Goal: Information Seeking & Learning: Compare options

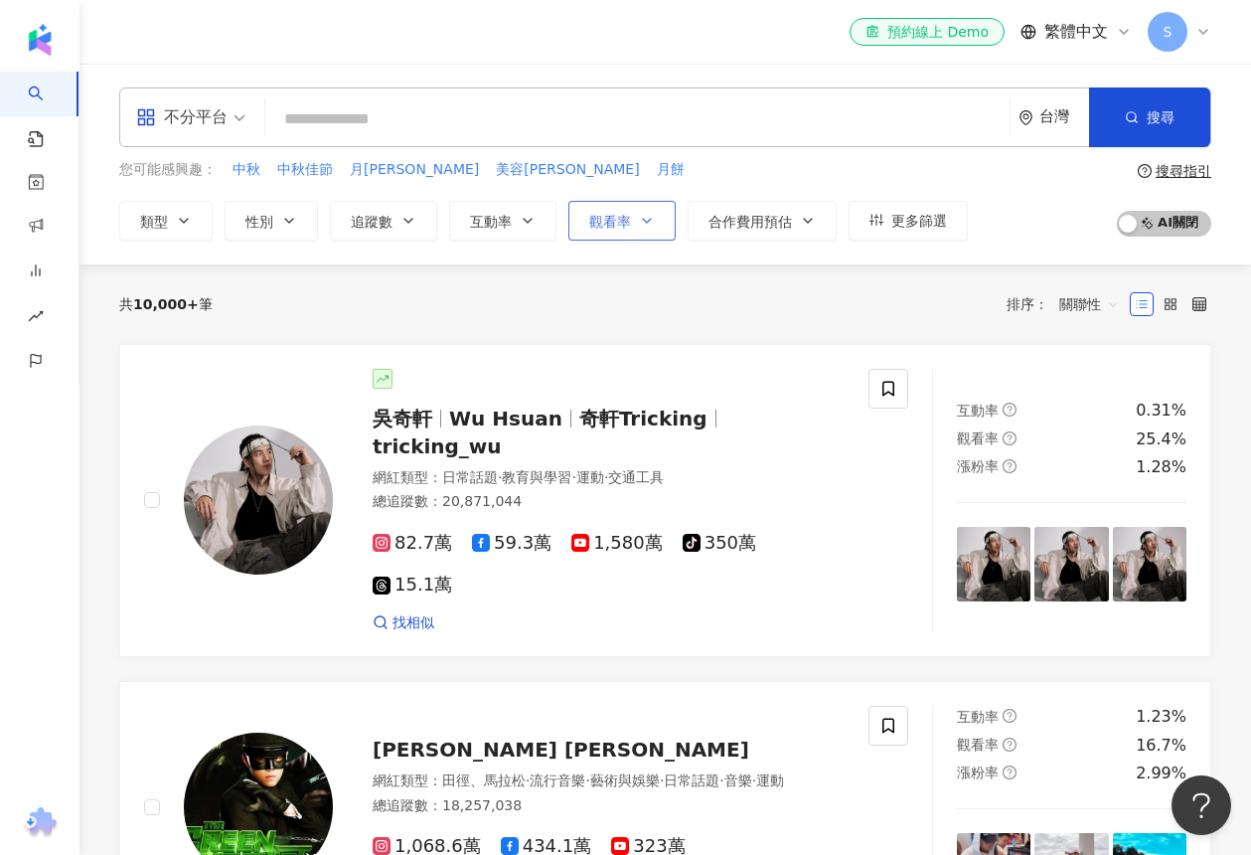
click at [596, 224] on span "觀看率" at bounding box center [610, 222] width 42 height 16
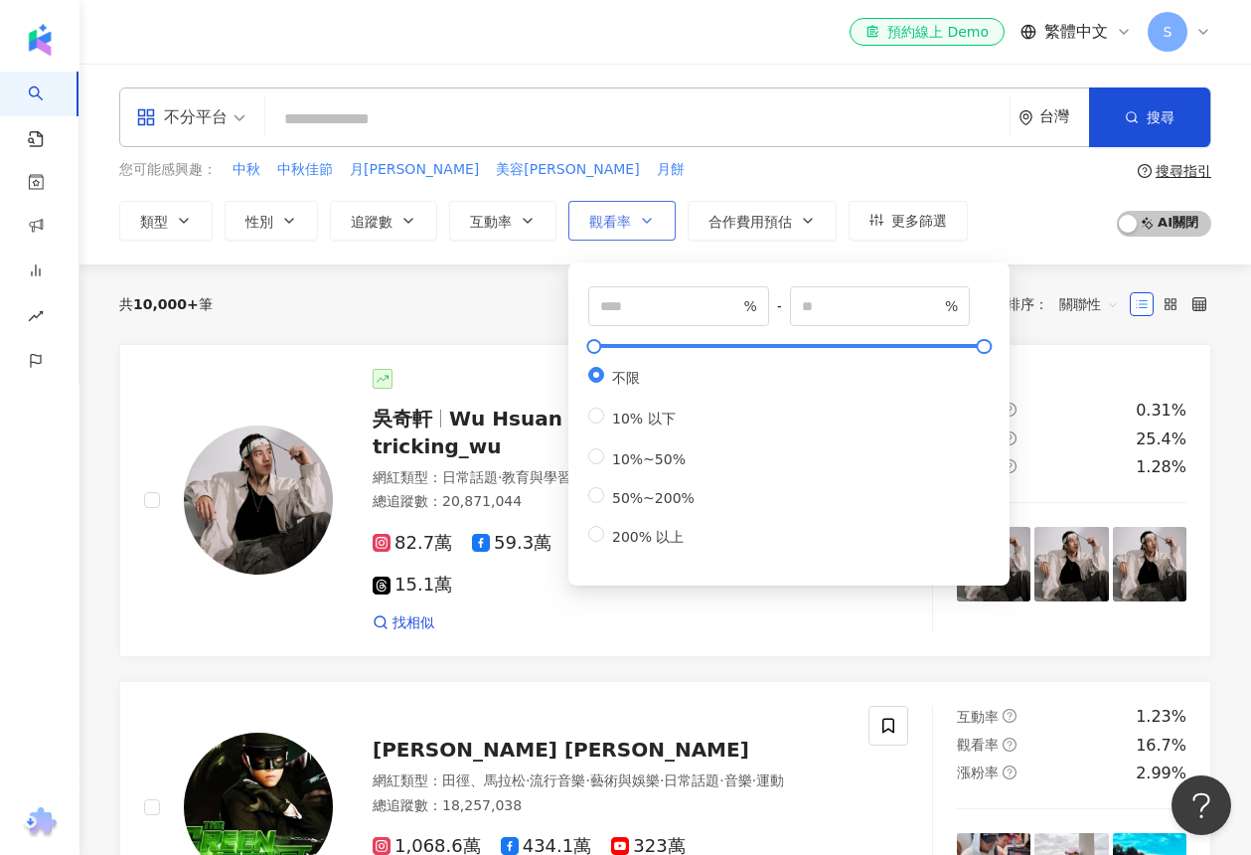
click at [596, 222] on span "觀看率" at bounding box center [610, 222] width 42 height 16
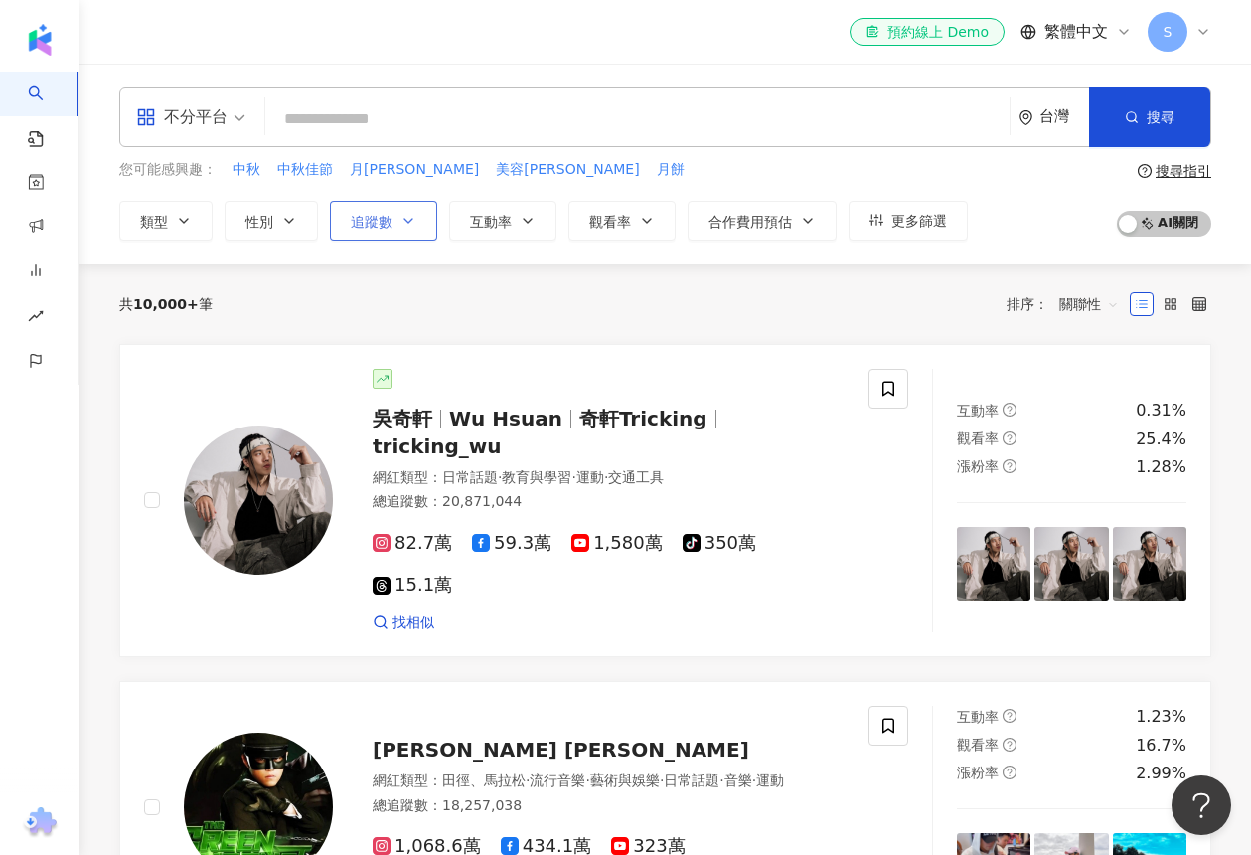
click at [430, 215] on button "追蹤數" at bounding box center [383, 221] width 107 height 40
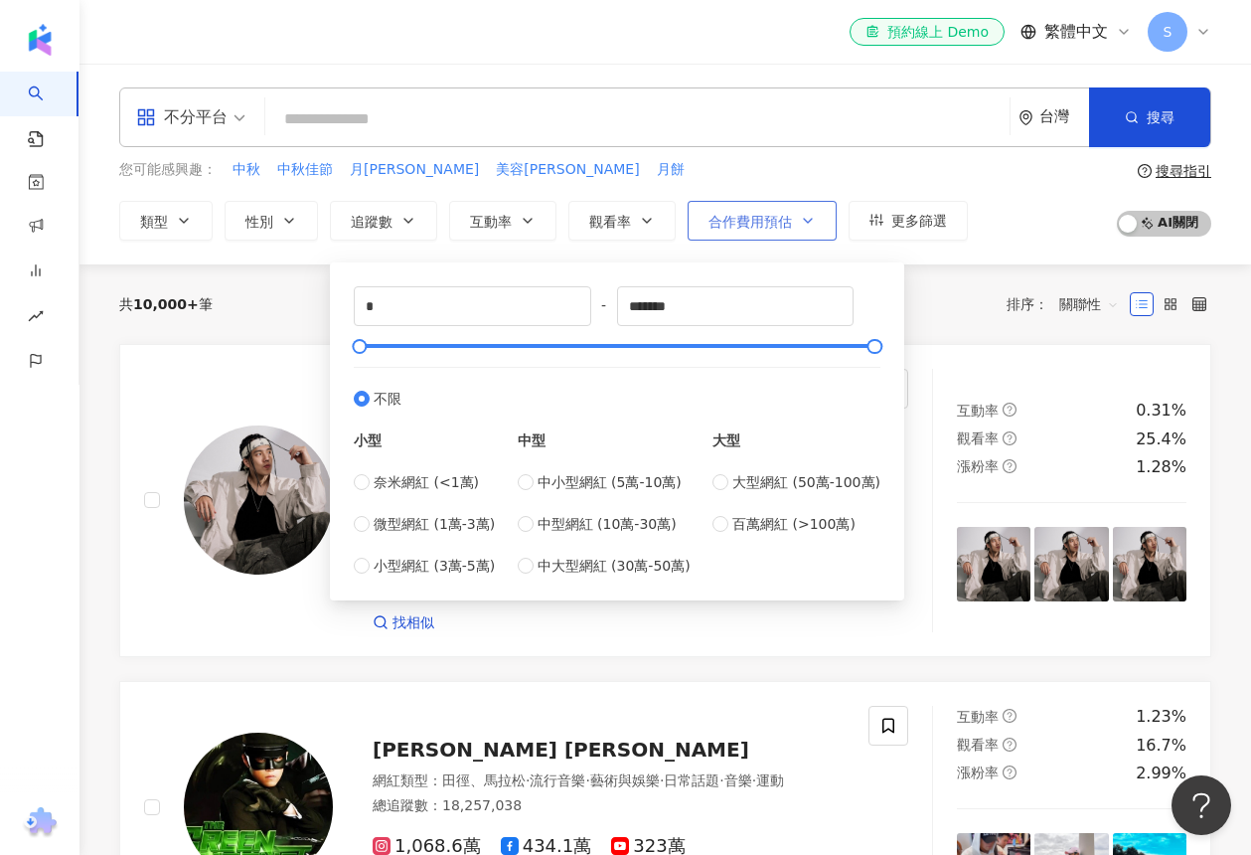
click at [759, 229] on button "合作費用預估" at bounding box center [762, 221] width 149 height 40
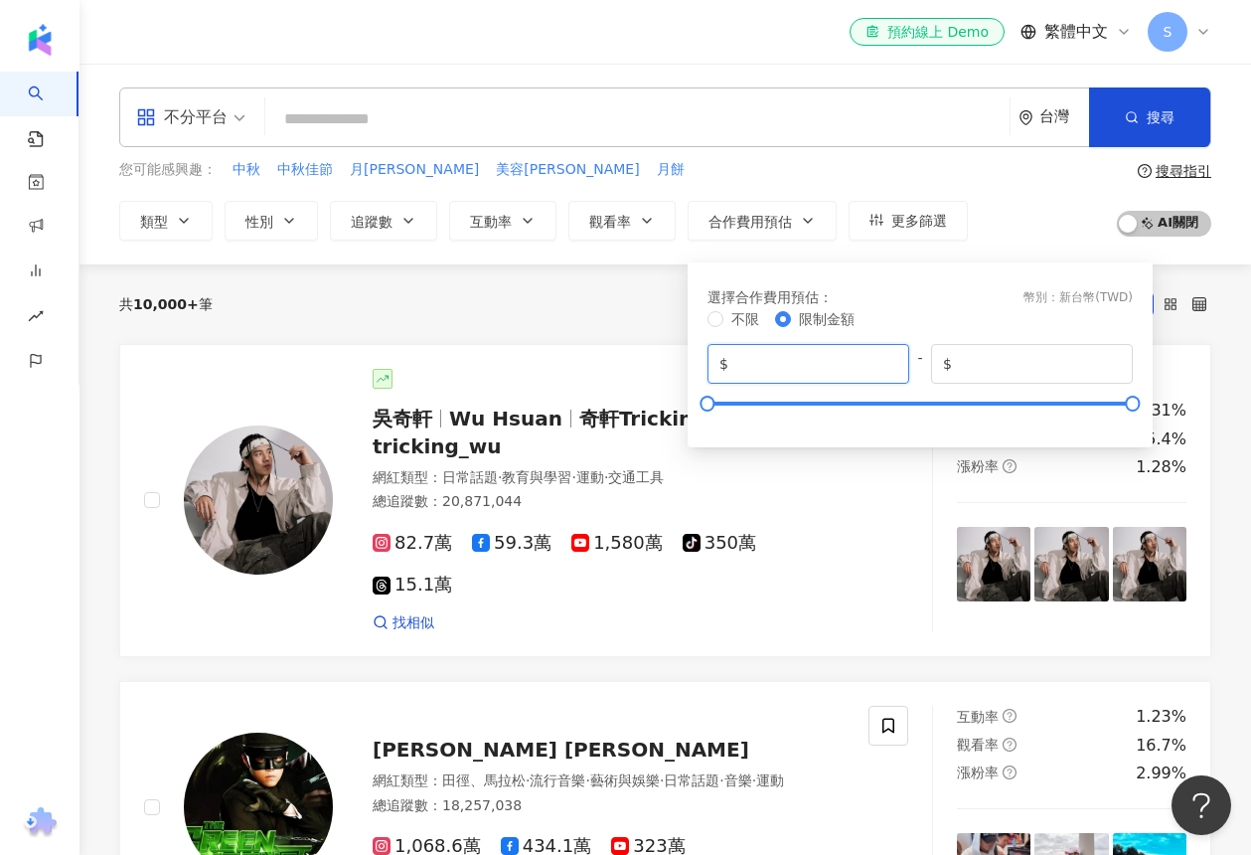
click at [749, 364] on input "*" at bounding box center [814, 364] width 165 height 22
type input "******"
drag, startPoint x: 715, startPoint y: 401, endPoint x: 828, endPoint y: 399, distance: 112.3
click at [828, 399] on div at bounding box center [825, 402] width 11 height 11
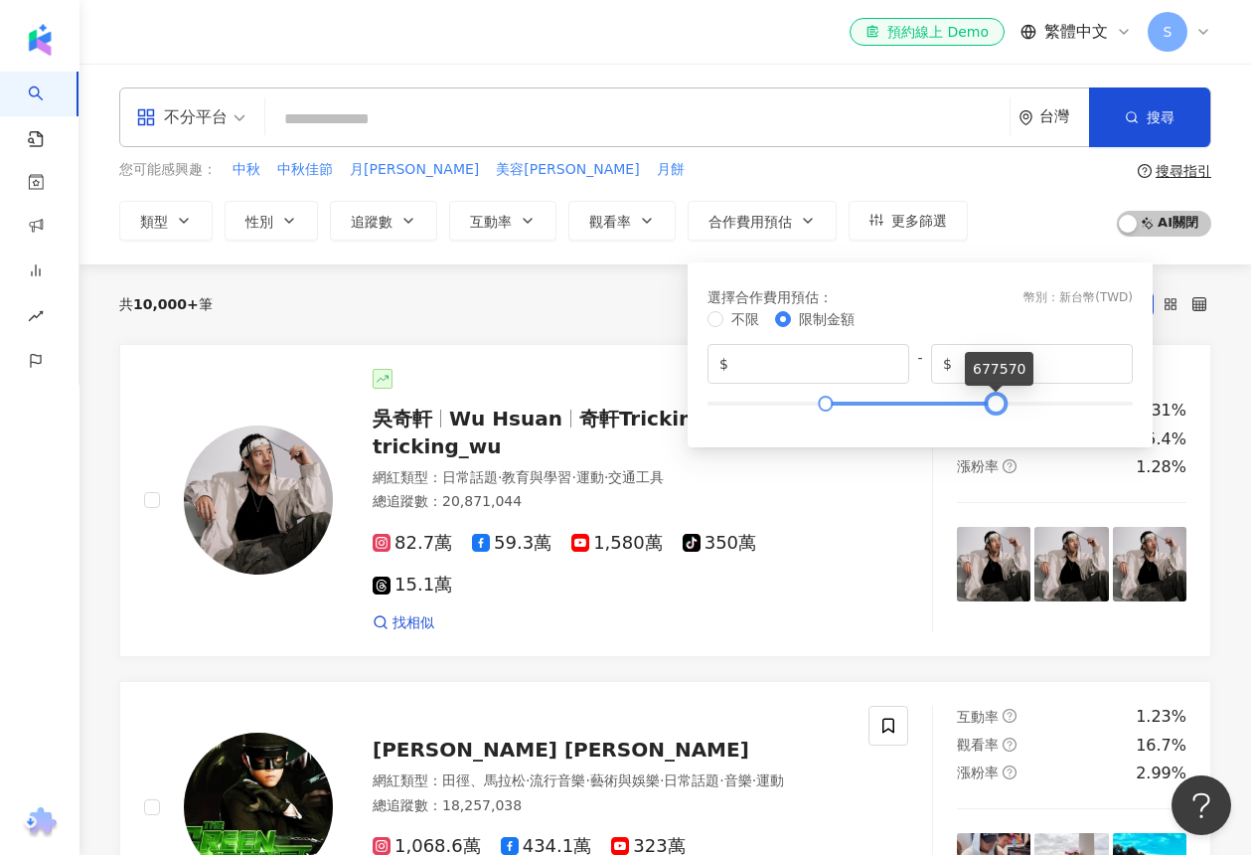
type input "******"
drag, startPoint x: 1136, startPoint y: 403, endPoint x: 989, endPoint y: 403, distance: 147.1
click at [990, 403] on div at bounding box center [995, 402] width 11 height 11
type input "*"
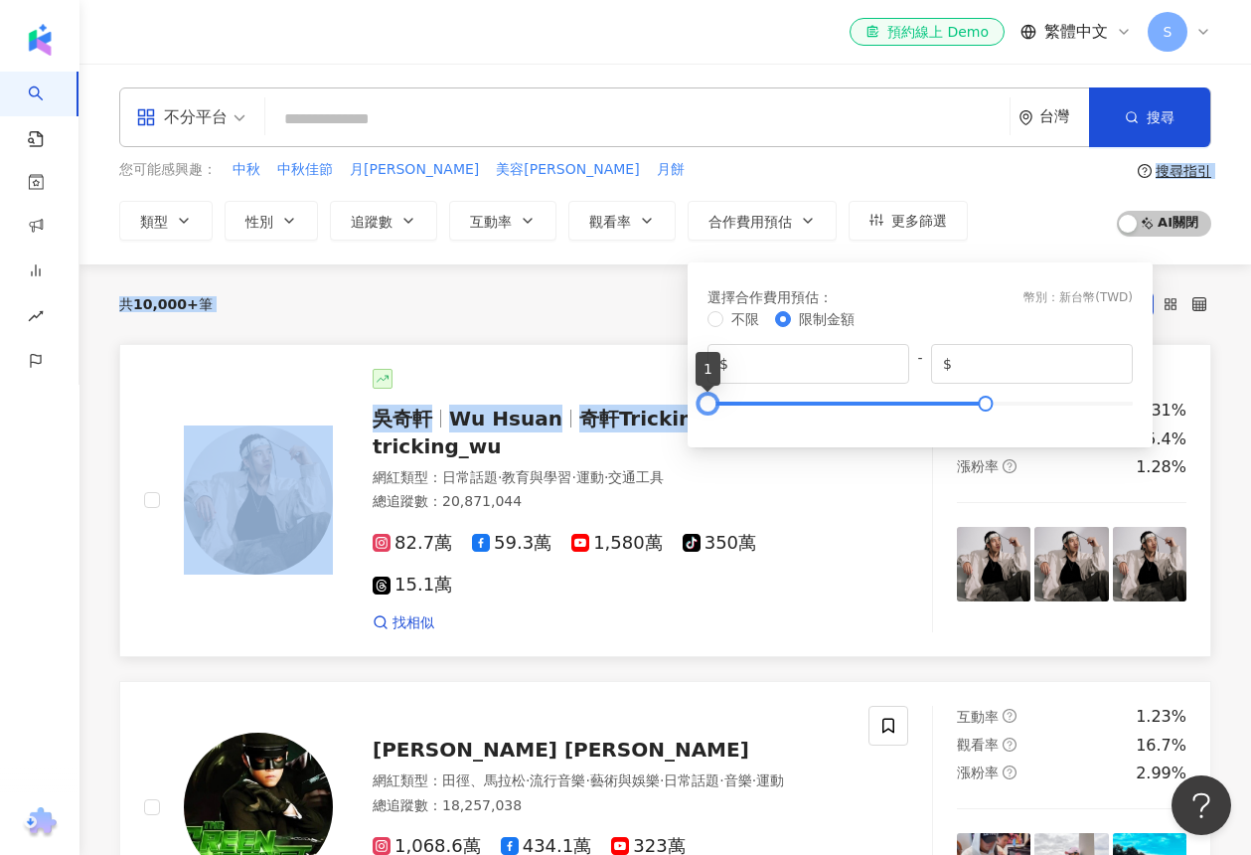
drag, startPoint x: 829, startPoint y: 401, endPoint x: 679, endPoint y: 406, distance: 150.1
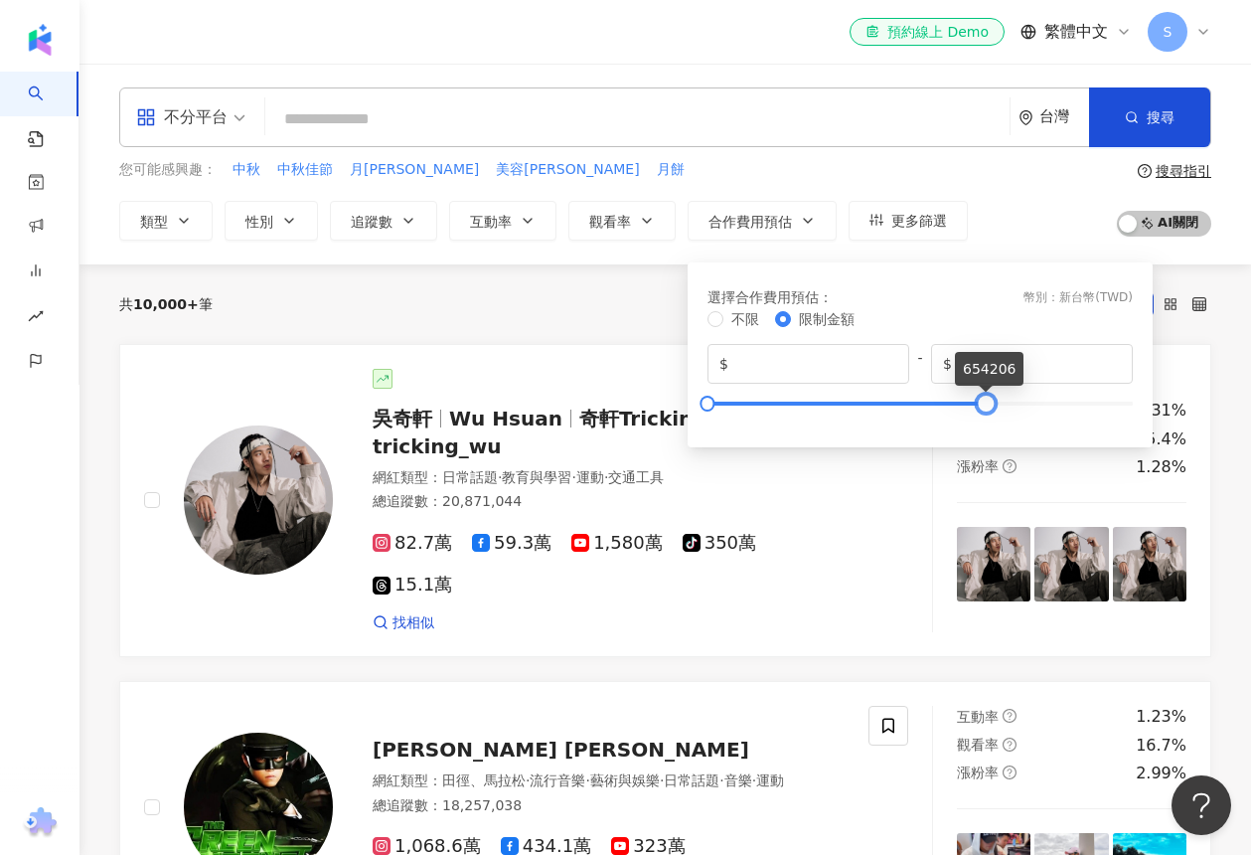
type input "*******"
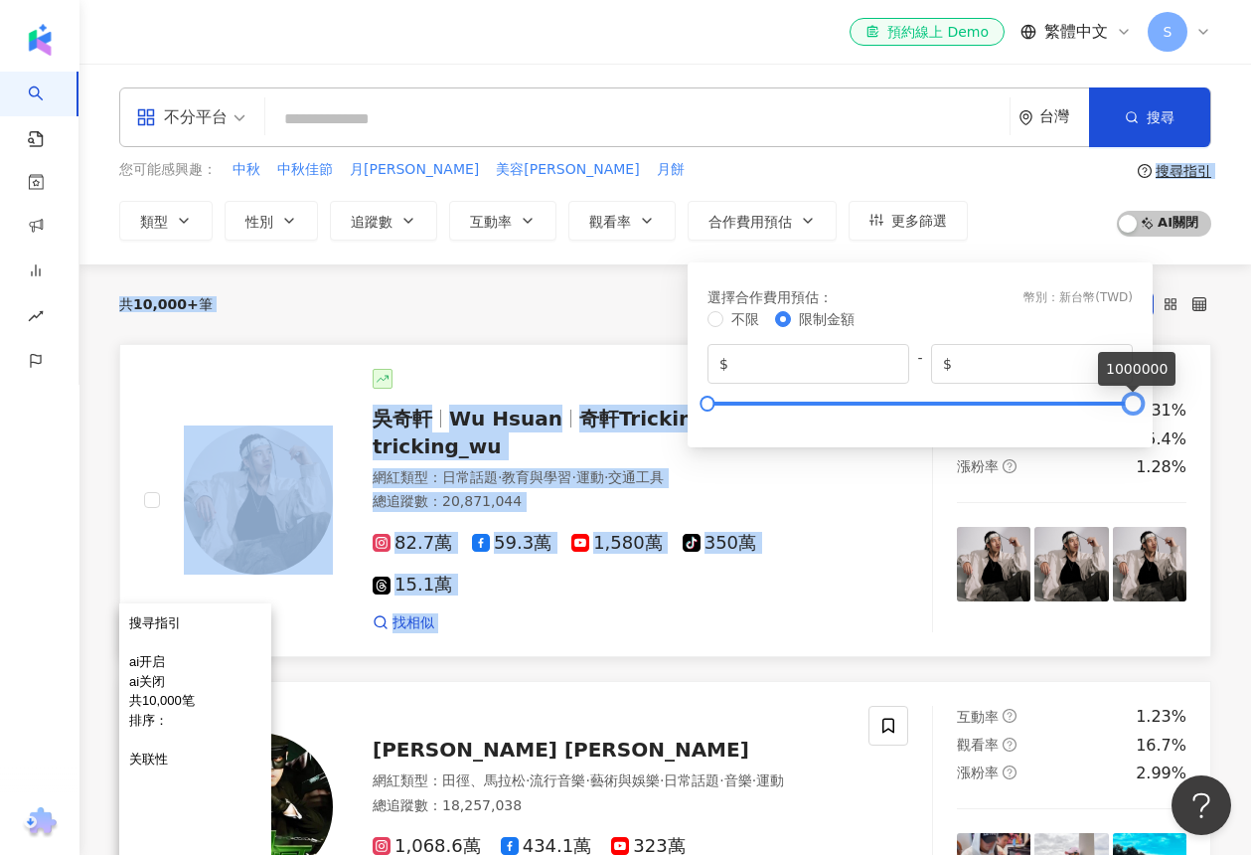
drag, startPoint x: 983, startPoint y: 401, endPoint x: 1154, endPoint y: 402, distance: 170.9
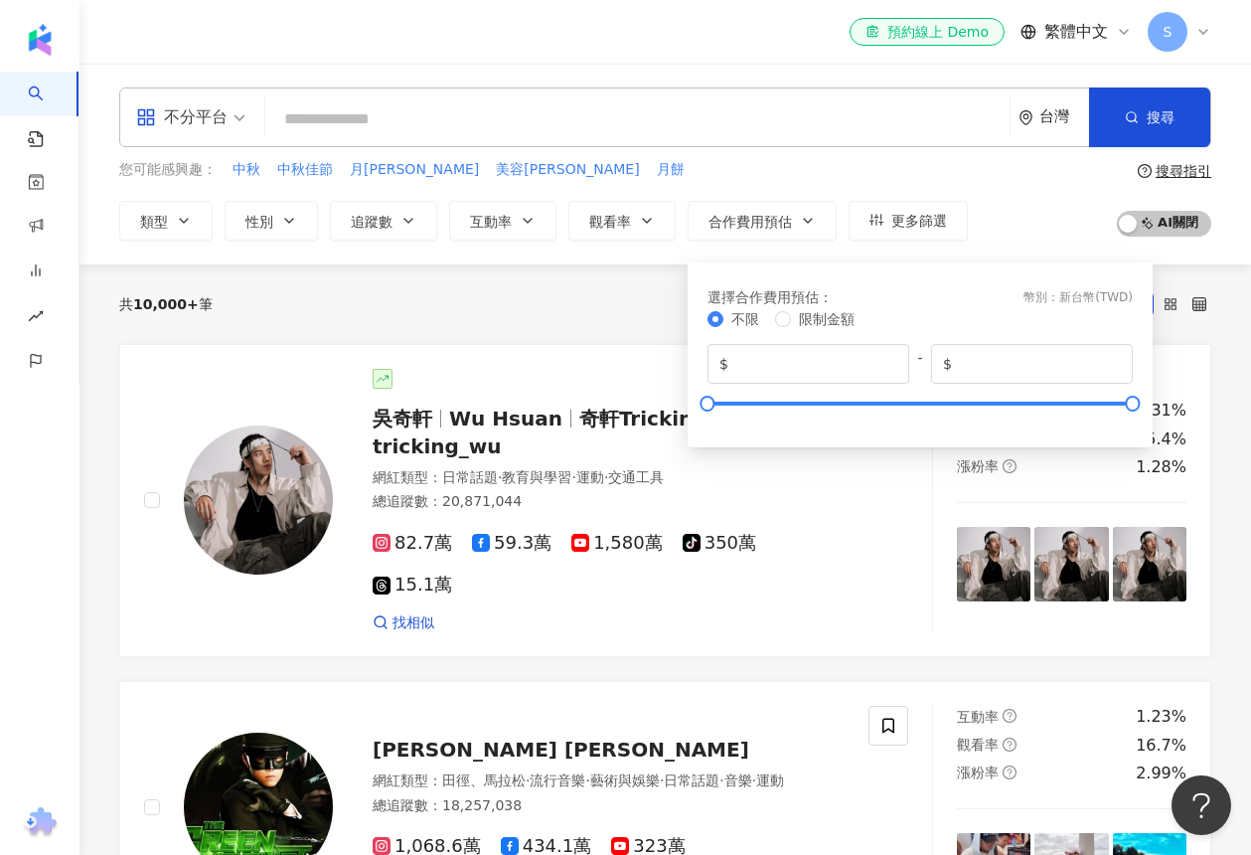
click at [550, 295] on div "共 10,000+ 筆 排序： 關聯性" at bounding box center [665, 304] width 1092 height 32
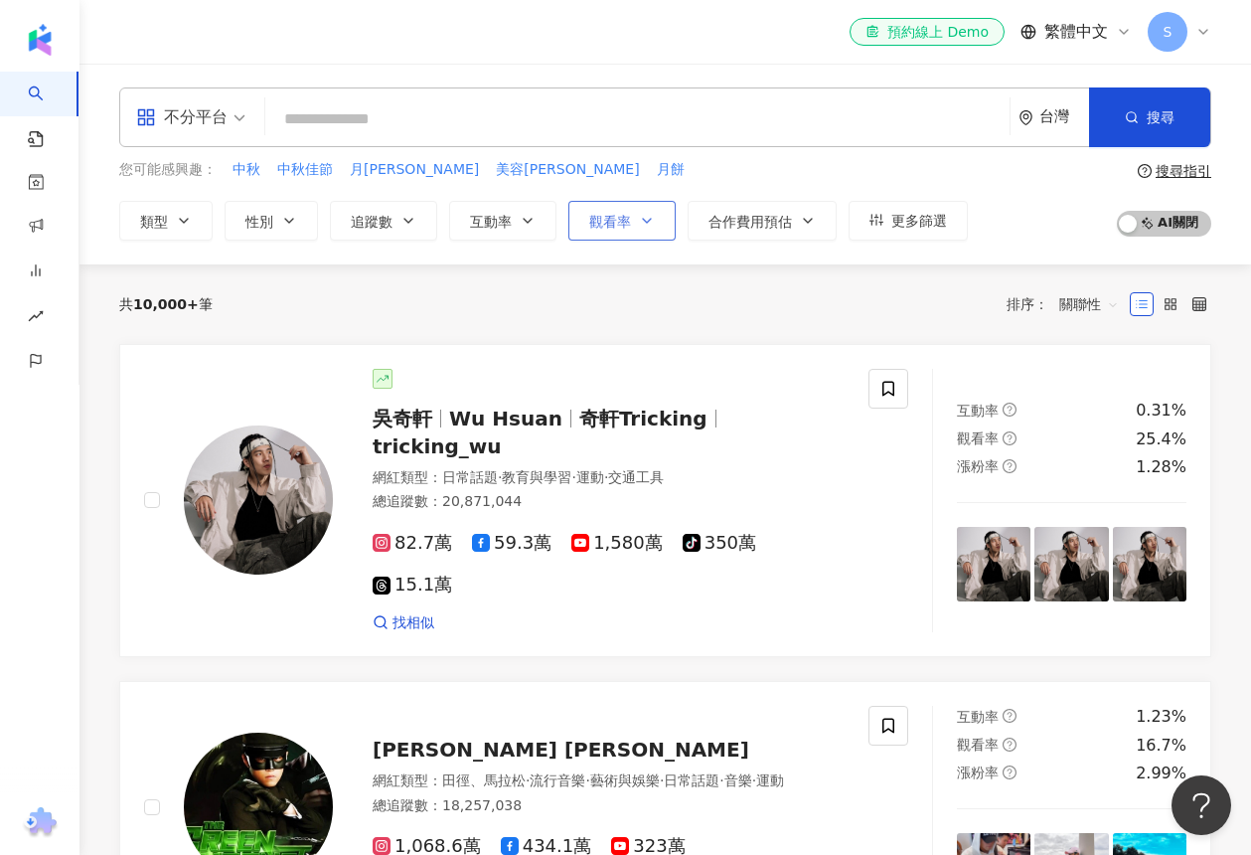
click at [649, 216] on icon "button" at bounding box center [647, 221] width 16 height 16
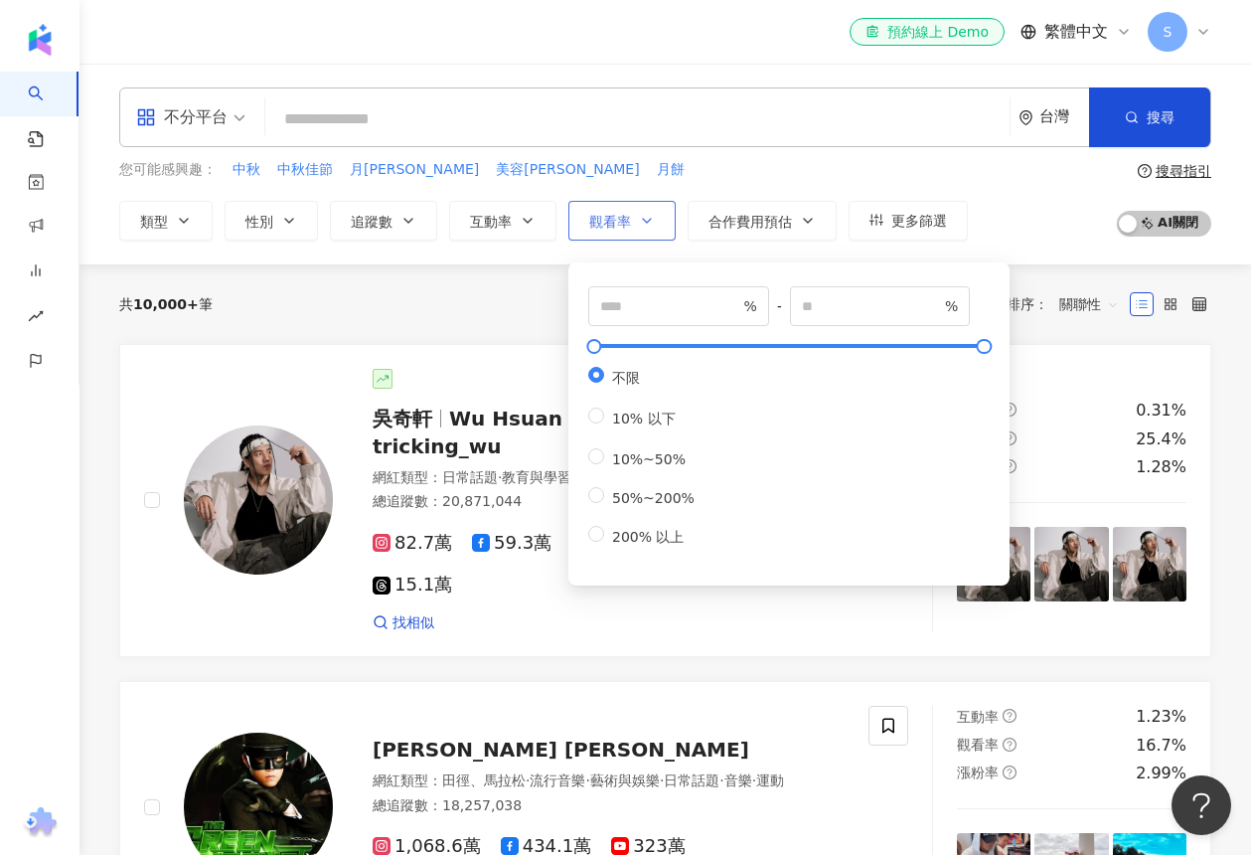
click at [649, 216] on icon "button" at bounding box center [647, 221] width 16 height 16
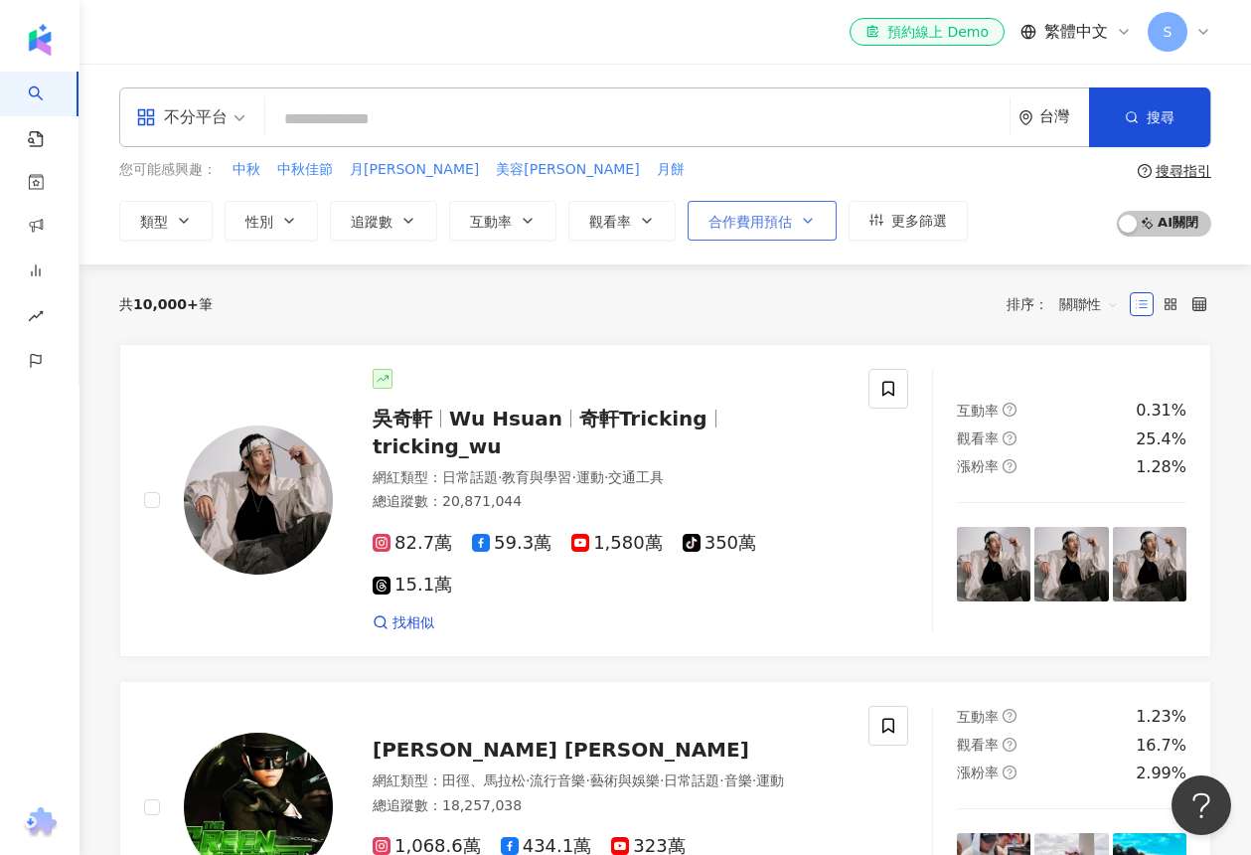
click at [734, 217] on span "合作費用預估" at bounding box center [750, 222] width 83 height 16
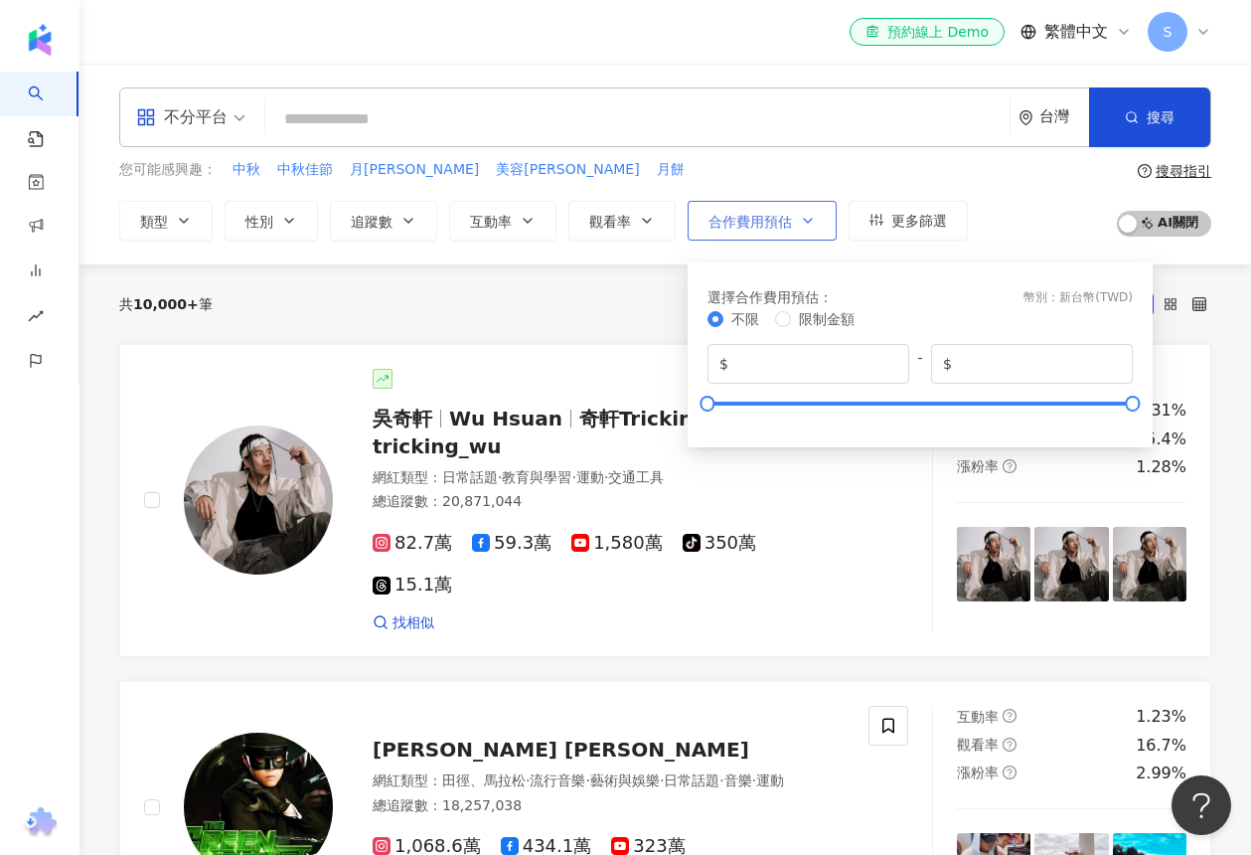
click at [734, 217] on span "合作費用預估" at bounding box center [750, 222] width 83 height 16
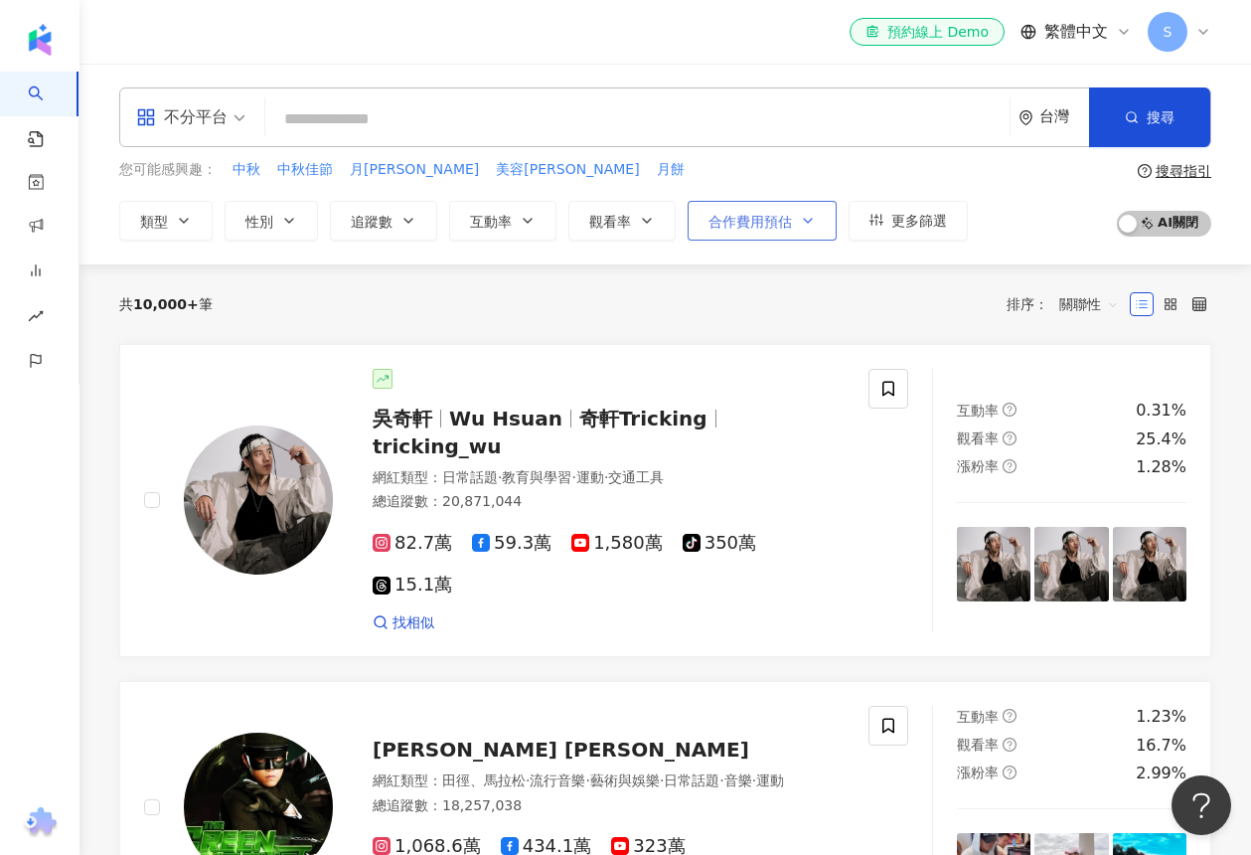
click at [731, 216] on span "合作費用預估" at bounding box center [750, 222] width 83 height 16
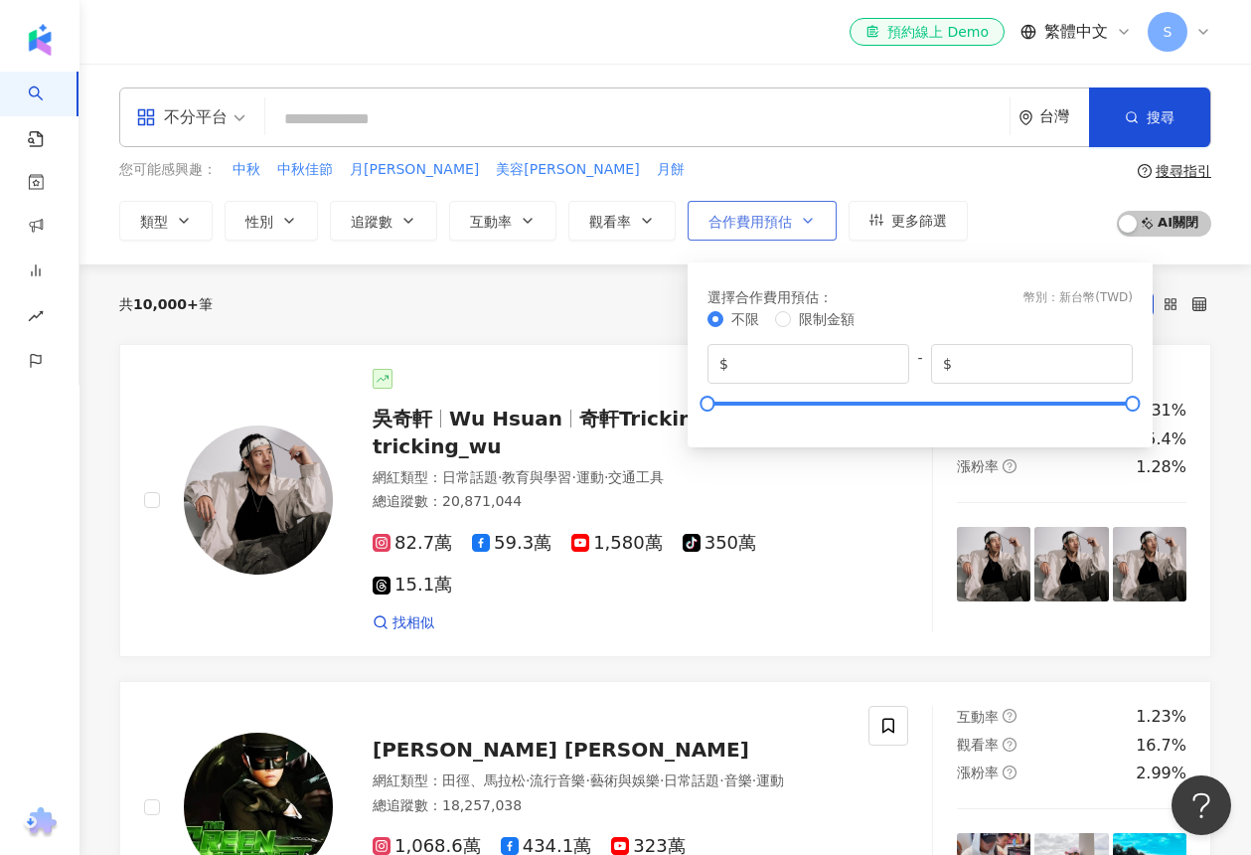
click at [731, 216] on span "合作費用預估" at bounding box center [750, 222] width 83 height 16
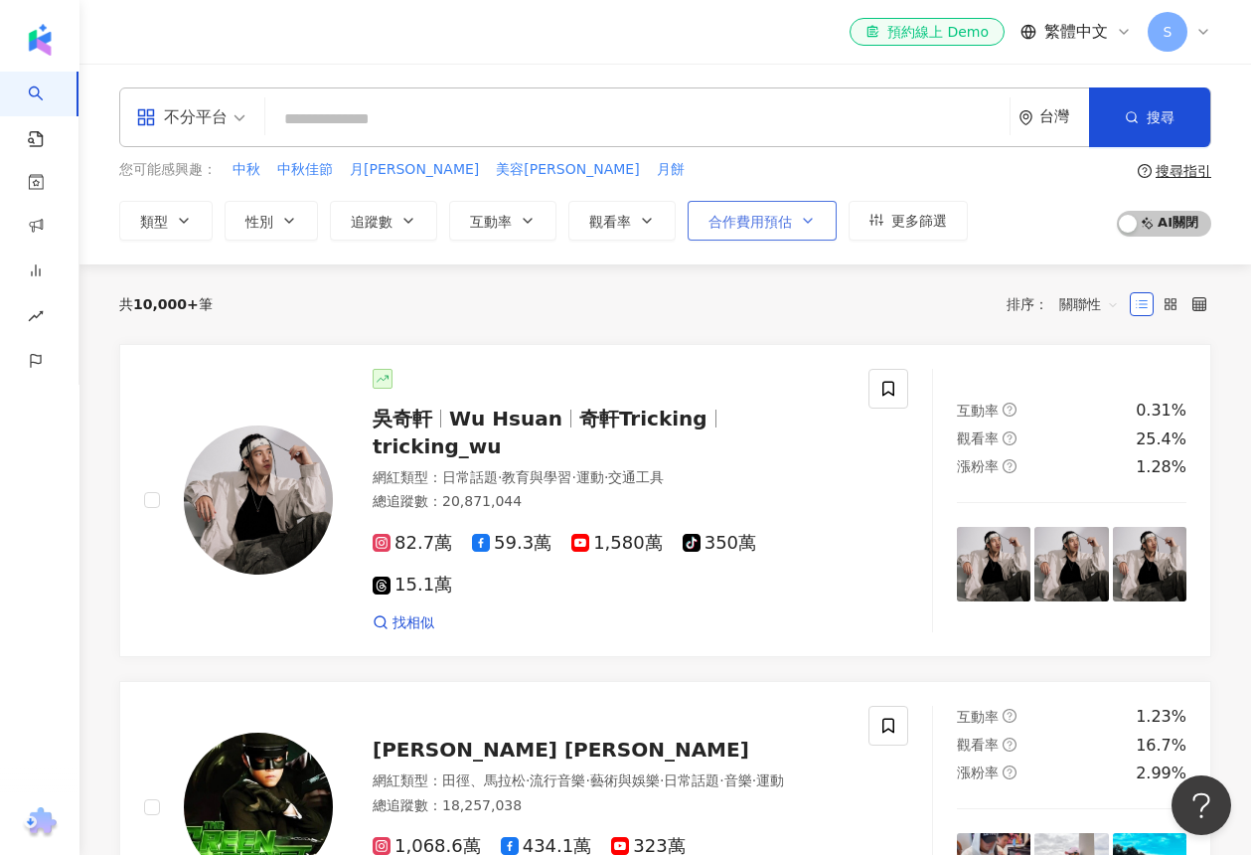
click at [760, 221] on span "合作費用預估" at bounding box center [750, 222] width 83 height 16
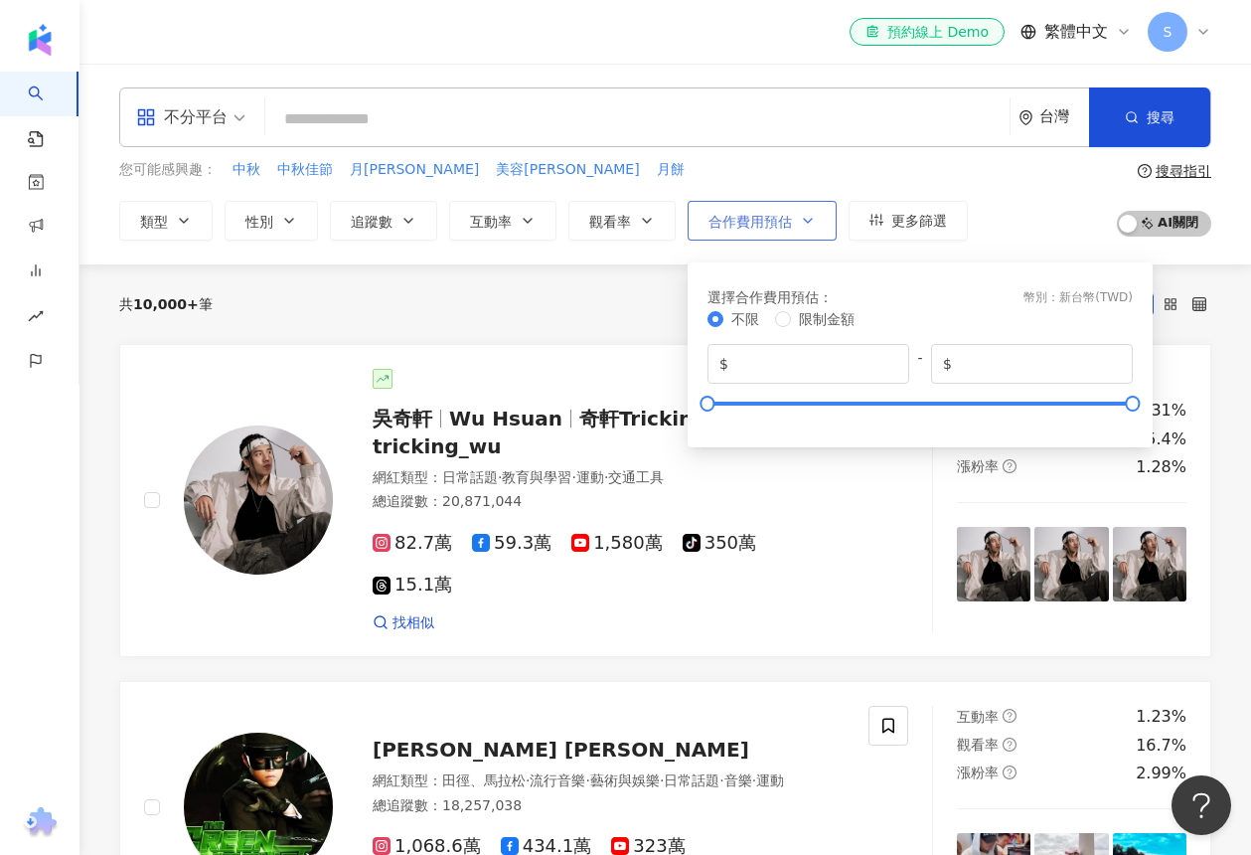
click at [760, 221] on span "合作費用預估" at bounding box center [750, 222] width 83 height 16
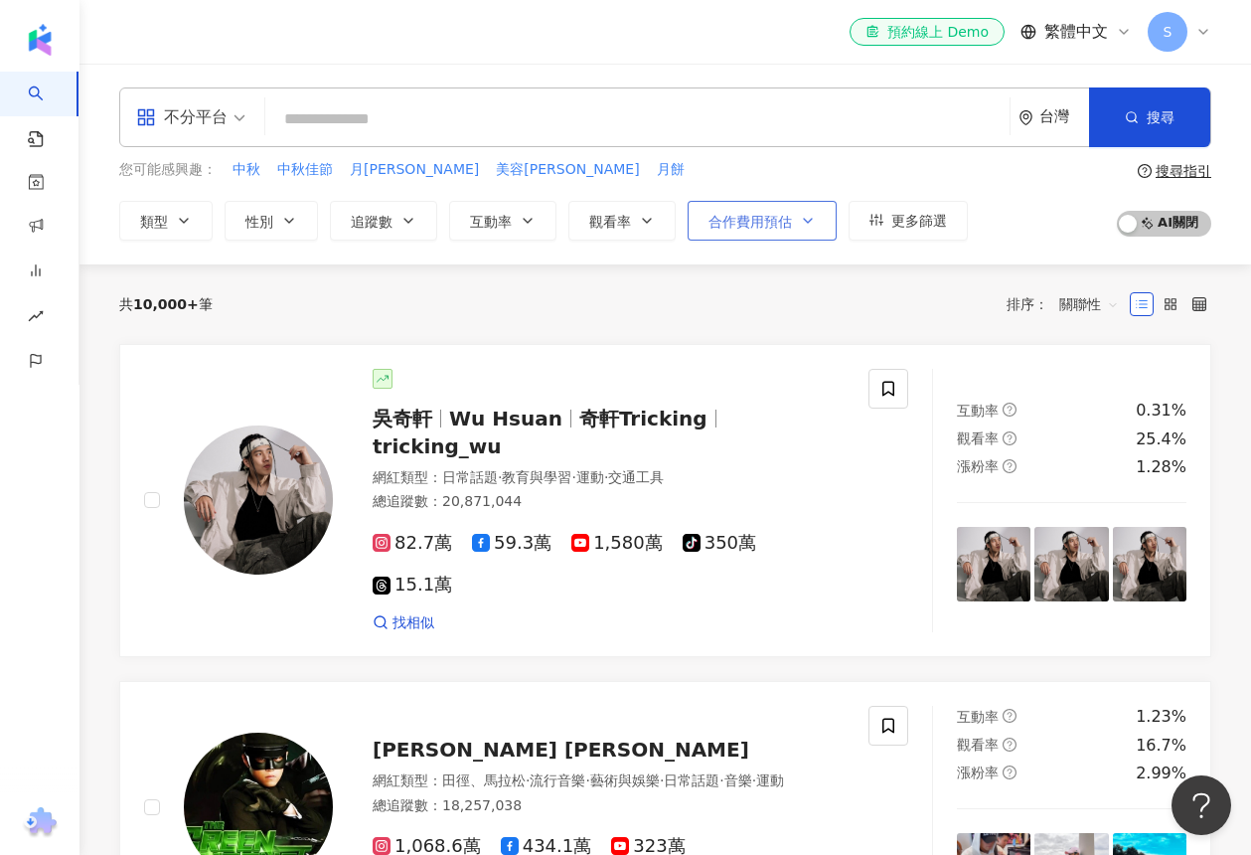
click at [725, 223] on span "合作費用預估" at bounding box center [750, 222] width 83 height 16
click at [737, 223] on span "合作費用預估" at bounding box center [750, 222] width 83 height 16
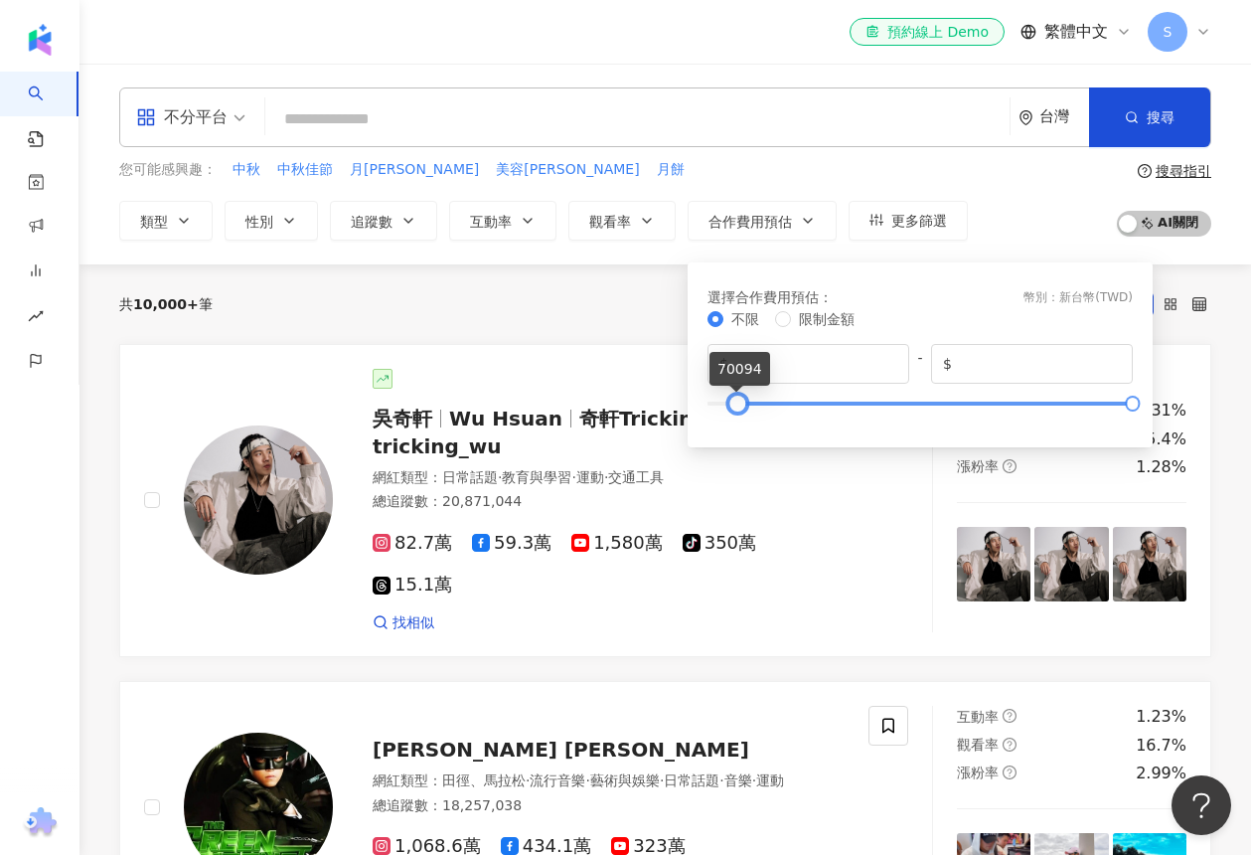
drag, startPoint x: 713, startPoint y: 405, endPoint x: 747, endPoint y: 405, distance: 33.8
click at [742, 405] on div at bounding box center [736, 402] width 11 height 11
click at [476, 330] on div "共 10,000+ 筆 排序： 關聯性" at bounding box center [665, 303] width 1092 height 79
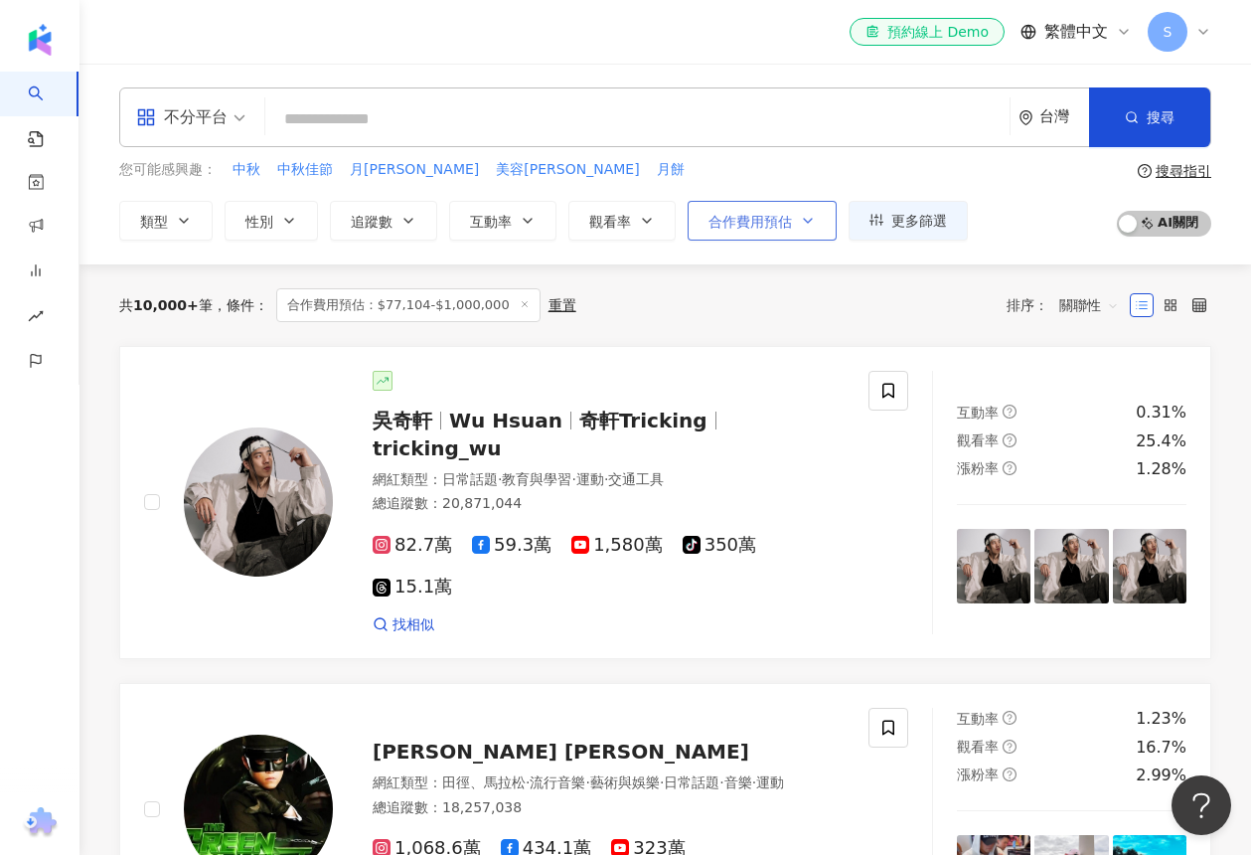
click at [770, 234] on button "合作費用預估" at bounding box center [762, 221] width 149 height 40
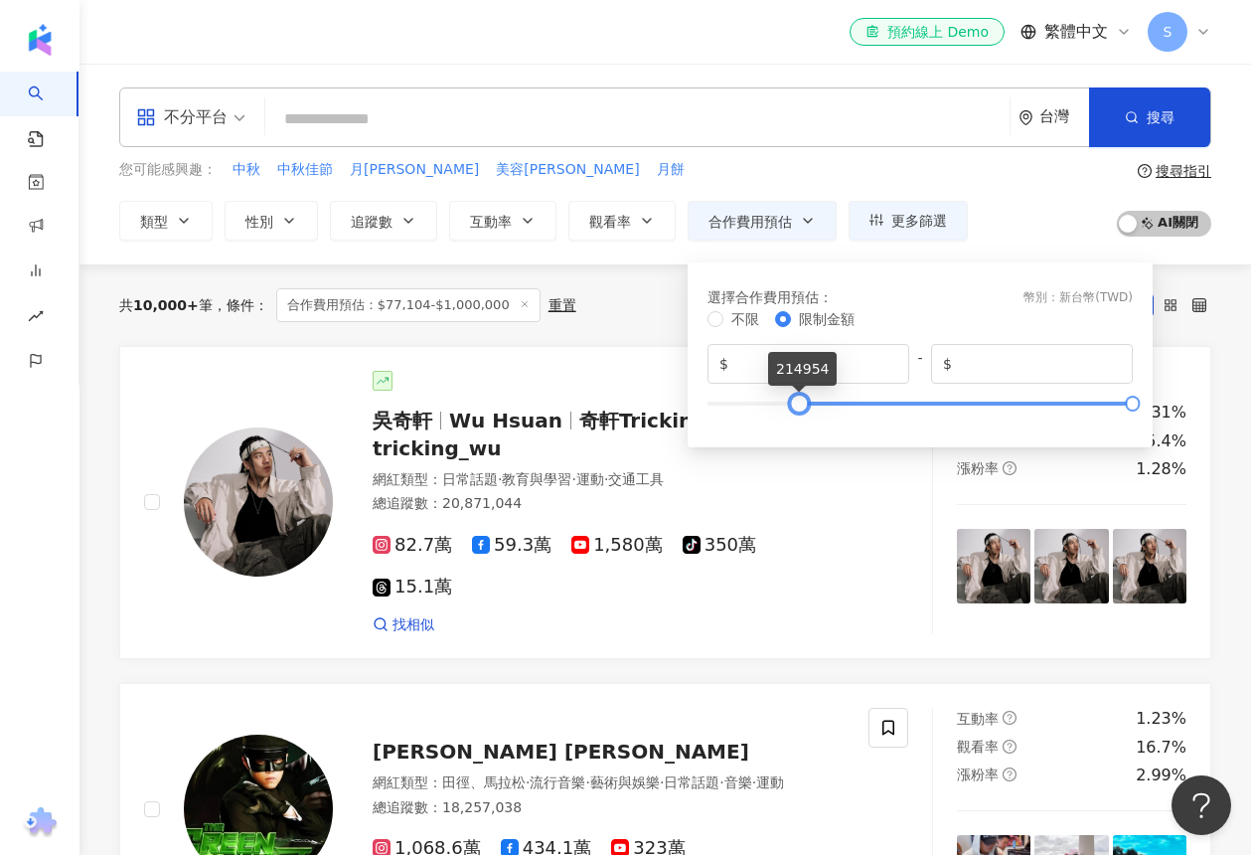
drag, startPoint x: 743, startPoint y: 404, endPoint x: 807, endPoint y: 407, distance: 63.7
click at [804, 407] on div at bounding box center [798, 402] width 11 height 11
type input "******"
drag, startPoint x: 807, startPoint y: 407, endPoint x: 778, endPoint y: 405, distance: 28.9
click at [732, 405] on div at bounding box center [726, 402] width 11 height 11
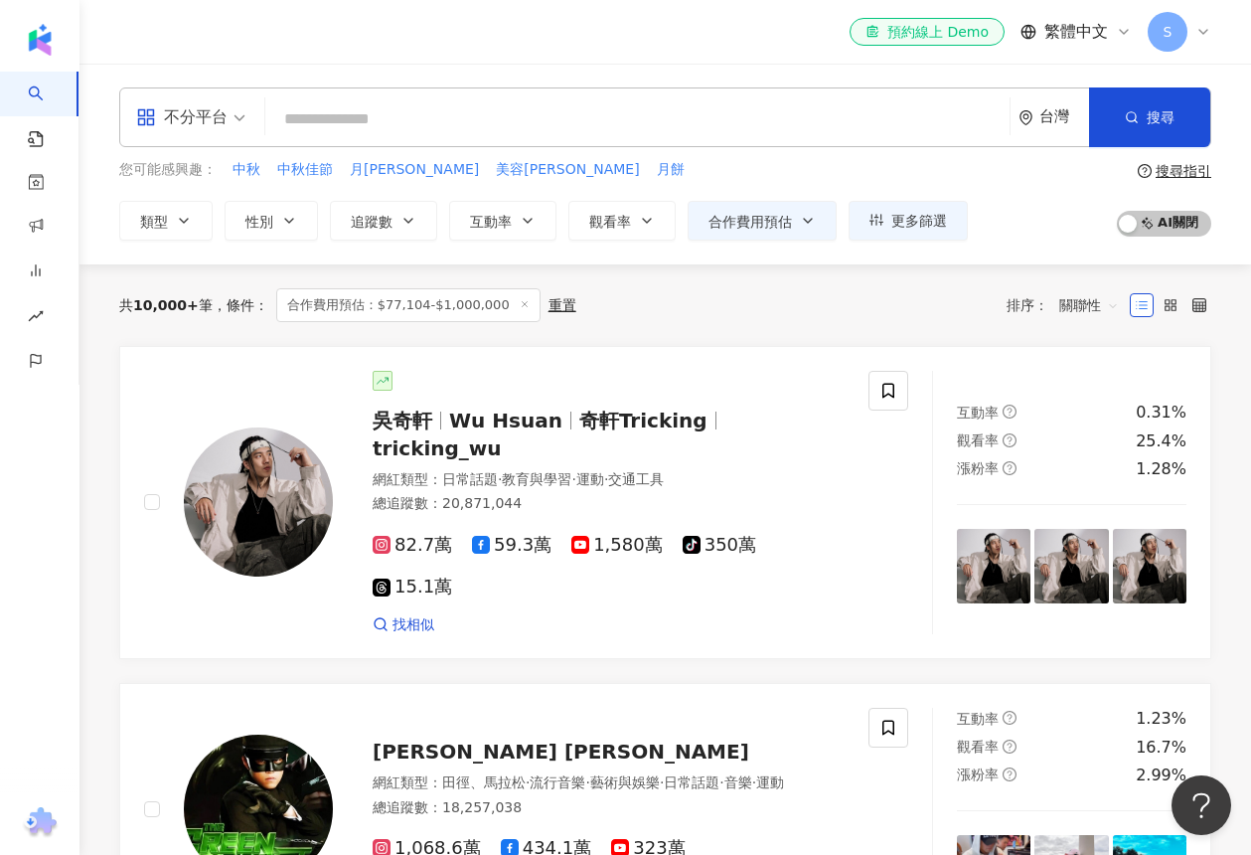
click at [630, 296] on div "共 10,000+ 筆 條件 ： 合作費用預估：$77,104-$1,000,000 重置 排序： 關聯性" at bounding box center [665, 305] width 1092 height 34
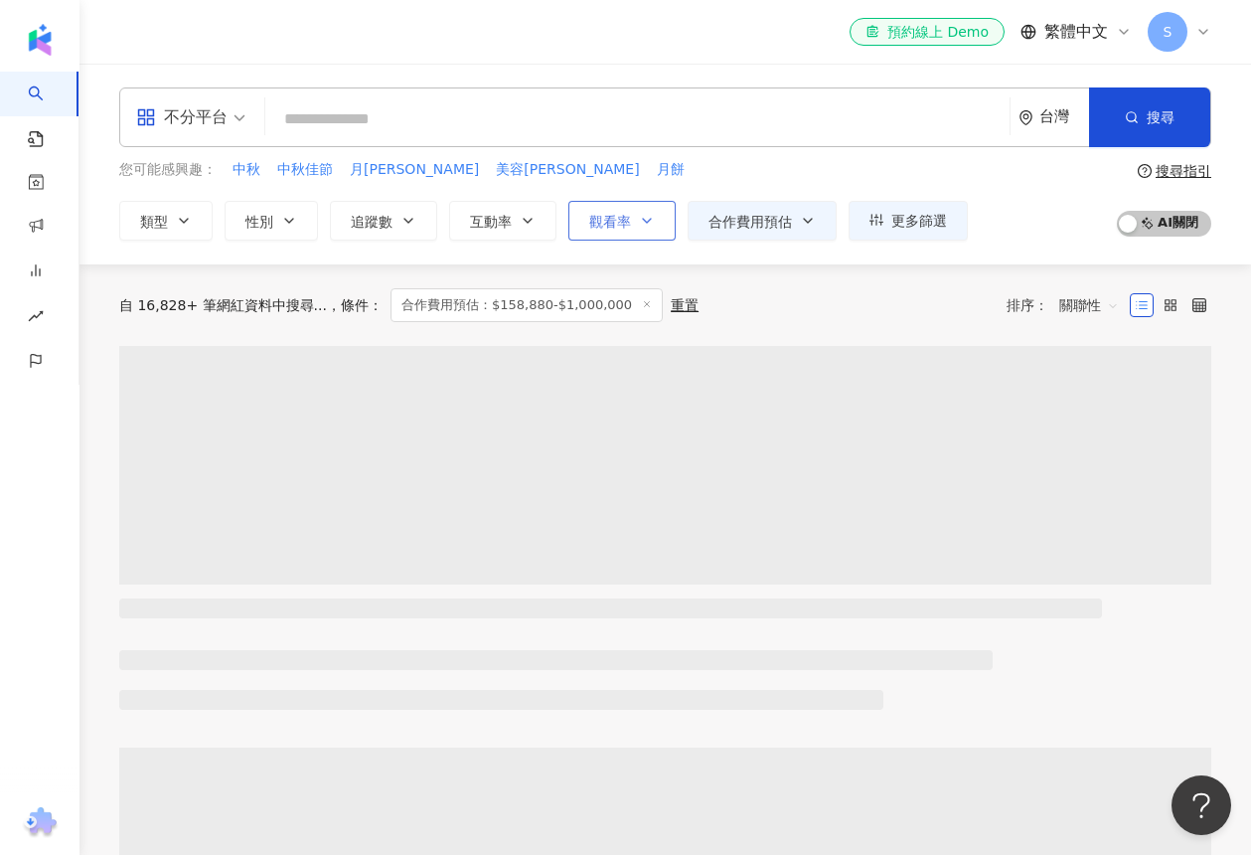
click at [611, 230] on button "觀看率" at bounding box center [621, 221] width 107 height 40
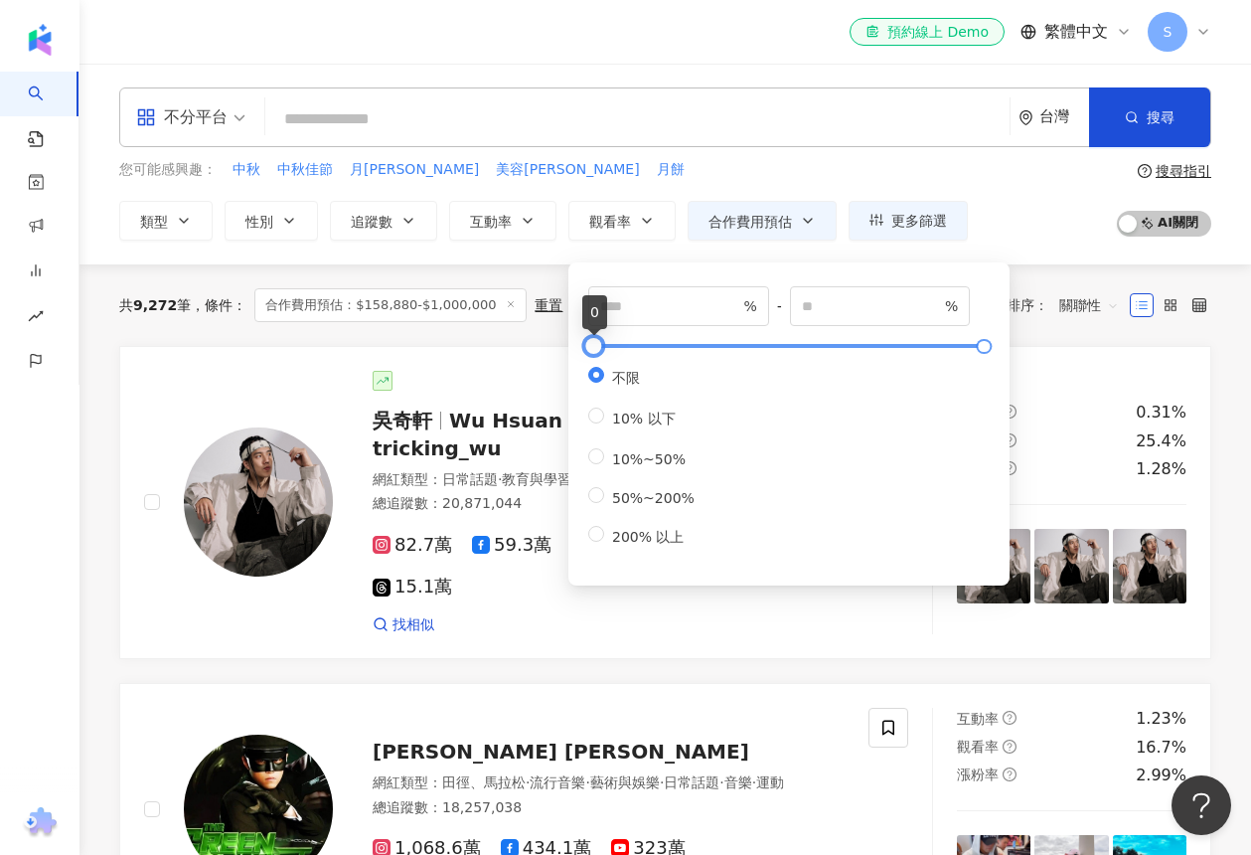
type input "**"
type input "*****"
drag, startPoint x: 599, startPoint y: 353, endPoint x: 722, endPoint y: 353, distance: 123.2
click at [722, 352] on div at bounding box center [716, 346] width 11 height 11
type input "*"
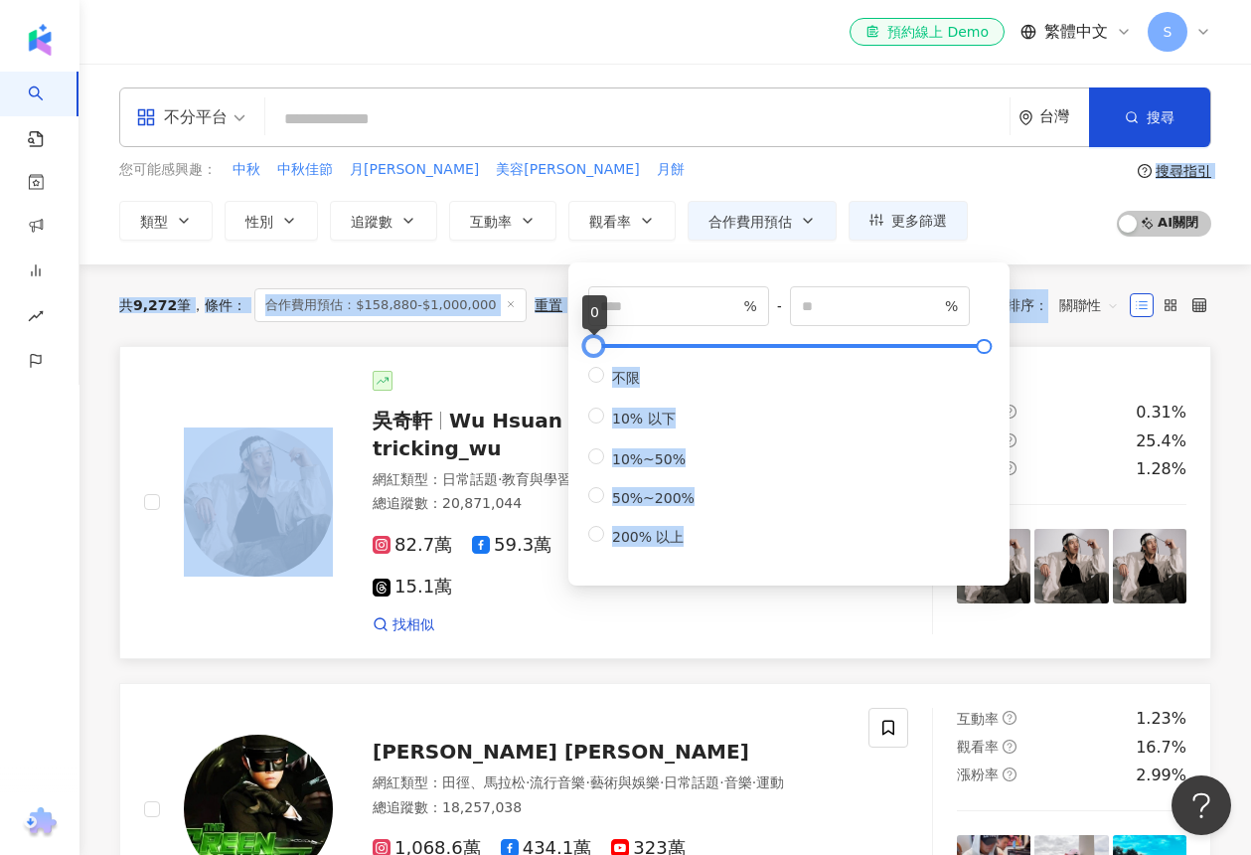
drag, startPoint x: 722, startPoint y: 353, endPoint x: 540, endPoint y: 354, distance: 182.8
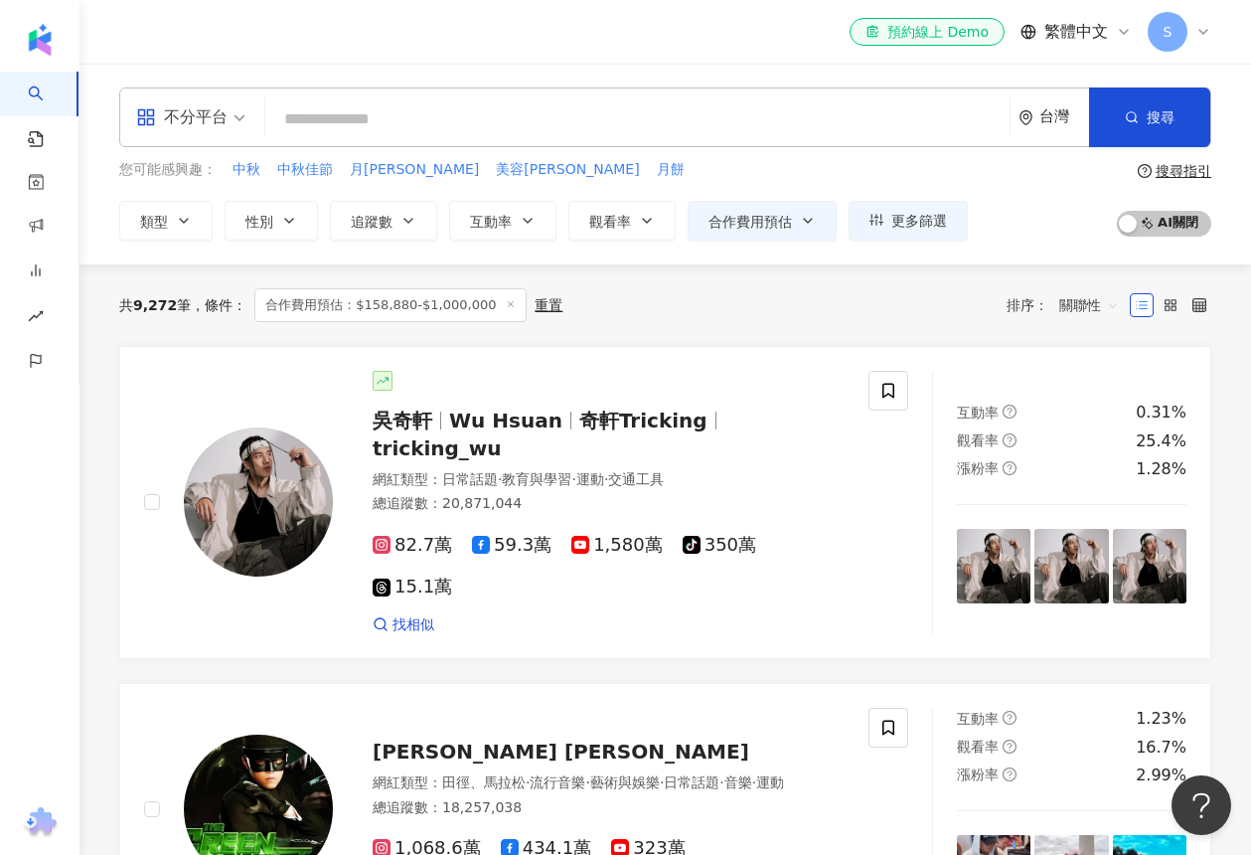
click at [513, 267] on div "共 9,272 筆 條件 ： 合作費用預估：$158,880-$1,000,000 重置 排序： 關聯性" at bounding box center [665, 304] width 1092 height 81
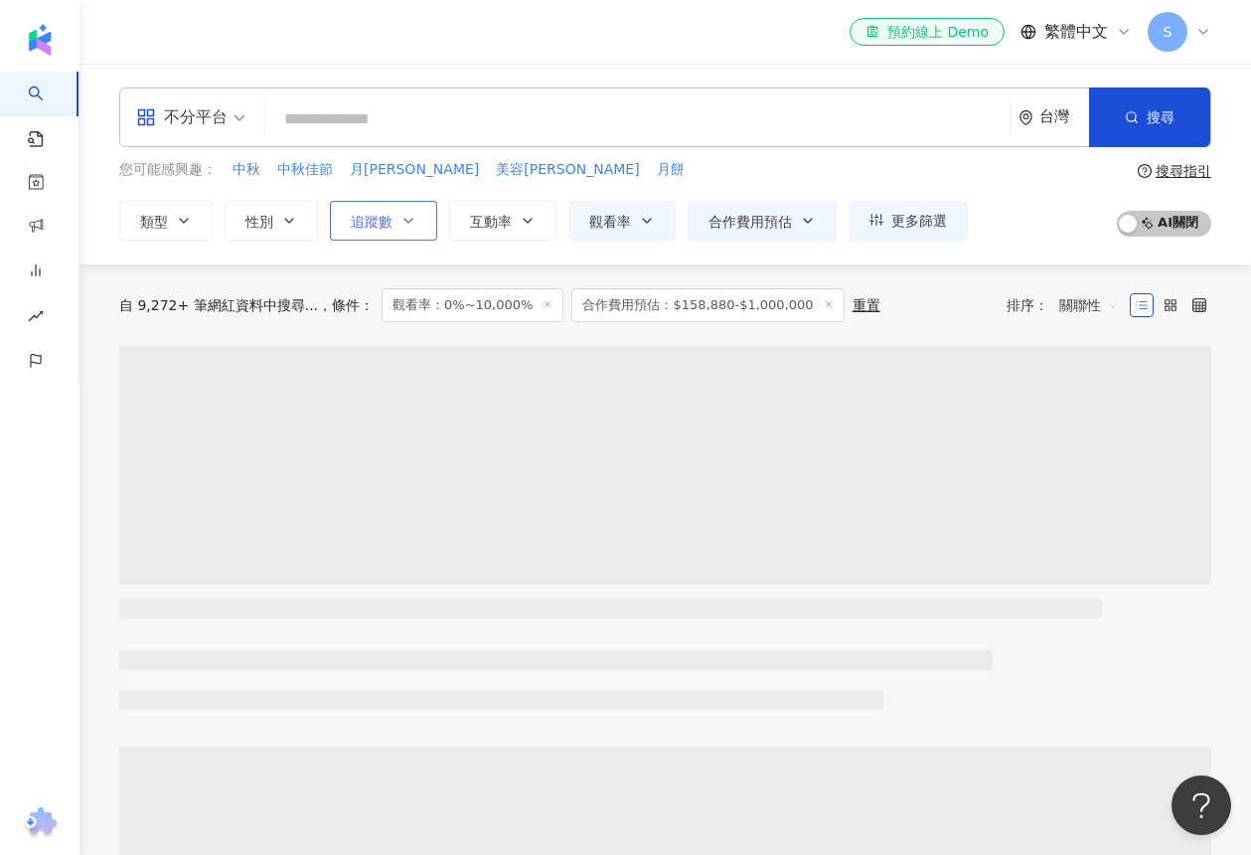
click at [386, 227] on span "追蹤數" at bounding box center [372, 222] width 42 height 16
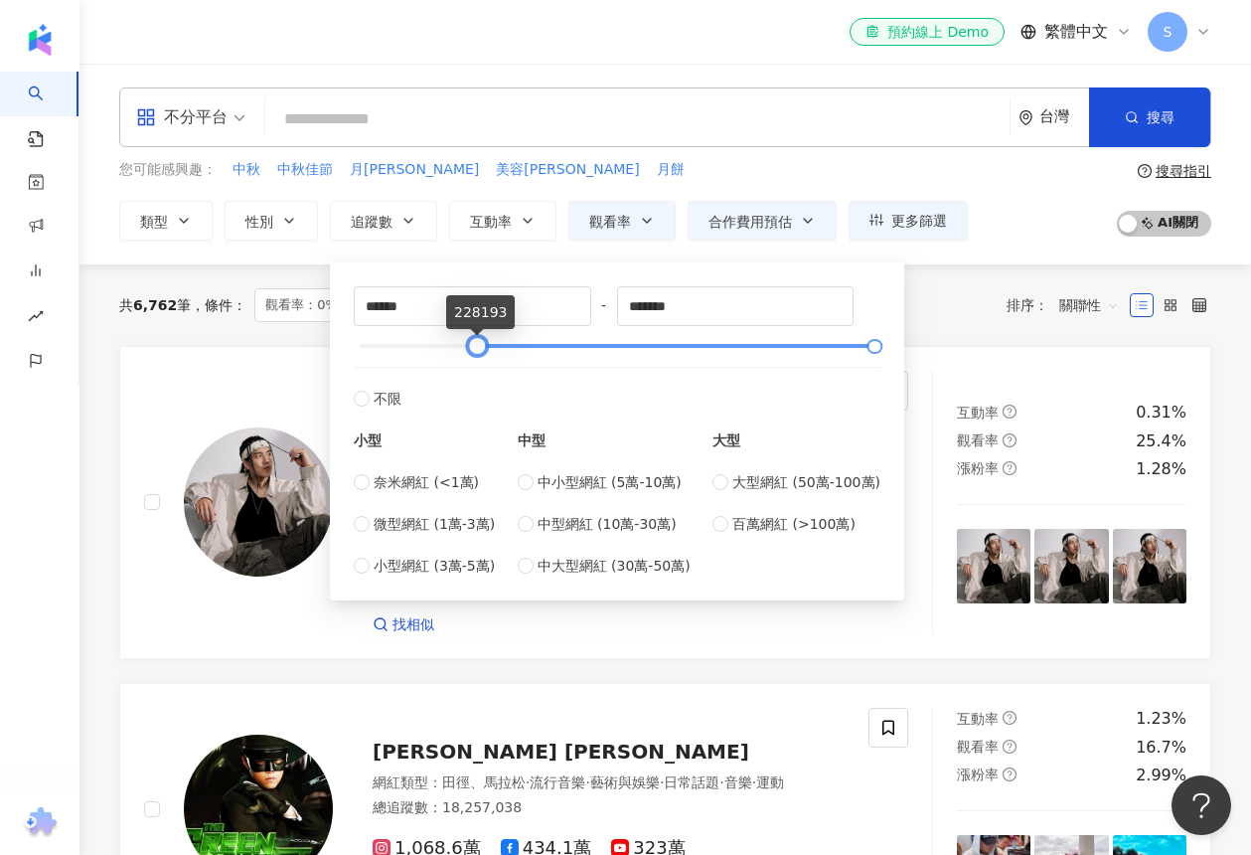
drag, startPoint x: 386, startPoint y: 346, endPoint x: 477, endPoint y: 350, distance: 91.5
click at [477, 350] on div at bounding box center [618, 346] width 516 height 12
click at [798, 156] on div "不分平台 台灣 搜尋 您可能感興趣： 中秋 中秋佳節 月圓圓 美容柚香澡 月餅 類型 性別 追蹤數 互動率 觀看率 合作費用預估 更多篩選 * % - ***…" at bounding box center [665, 163] width 1172 height 153
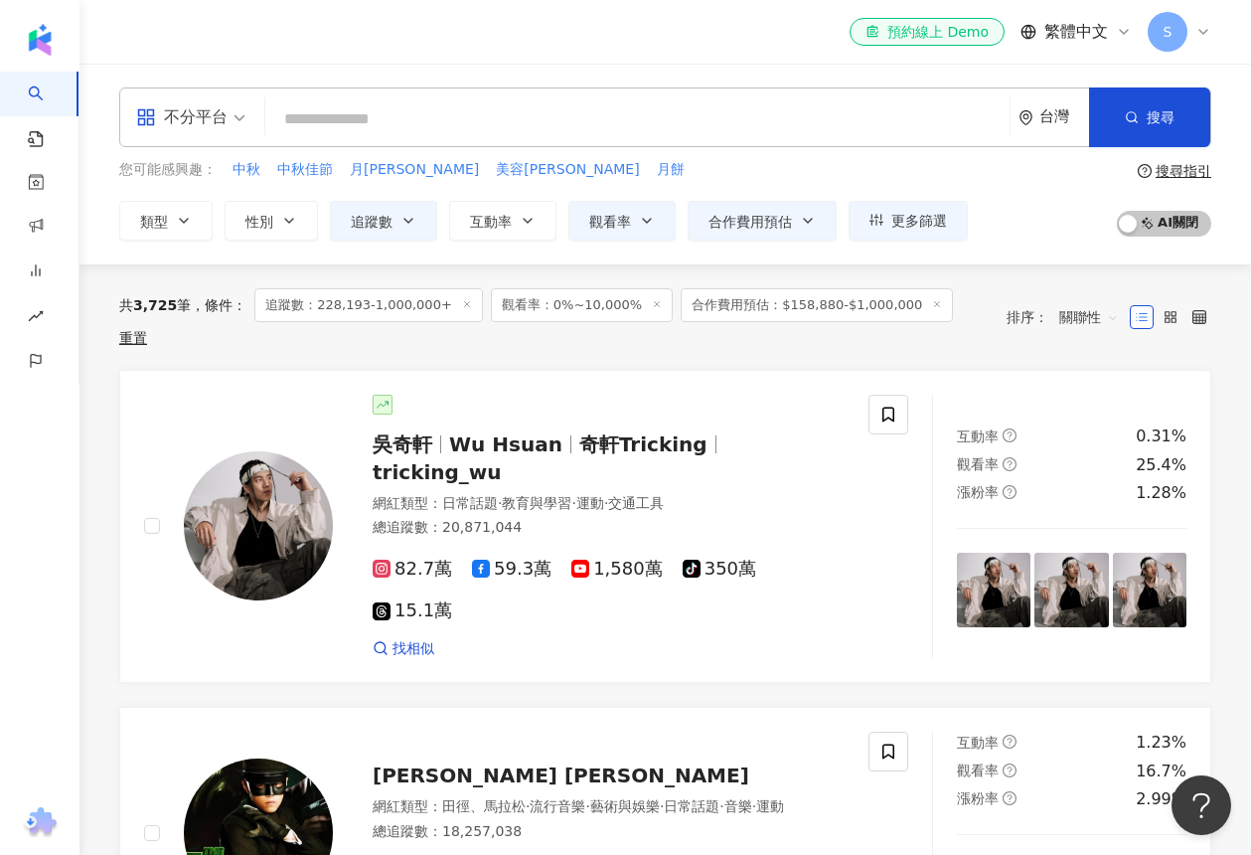
click at [652, 307] on icon at bounding box center [657, 304] width 10 height 10
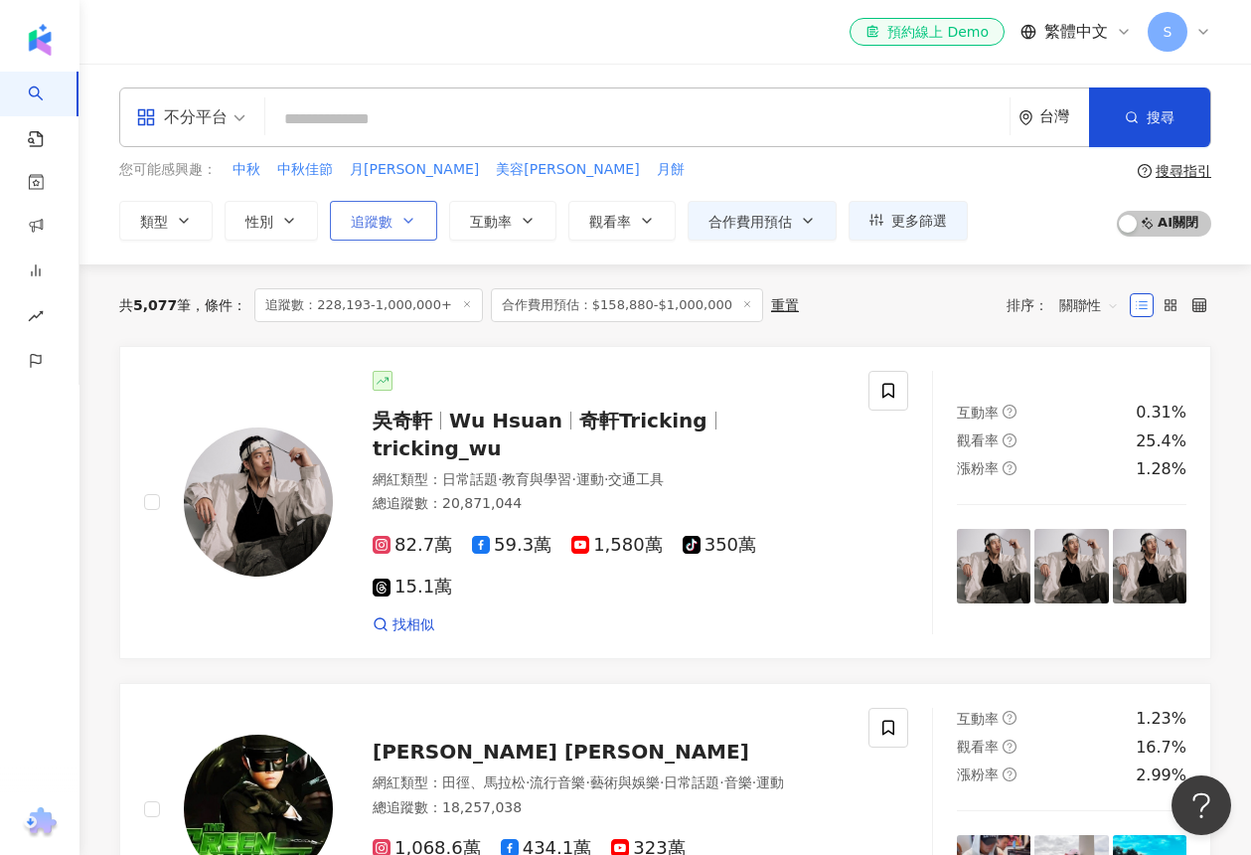
click at [423, 221] on button "追蹤數" at bounding box center [383, 221] width 107 height 40
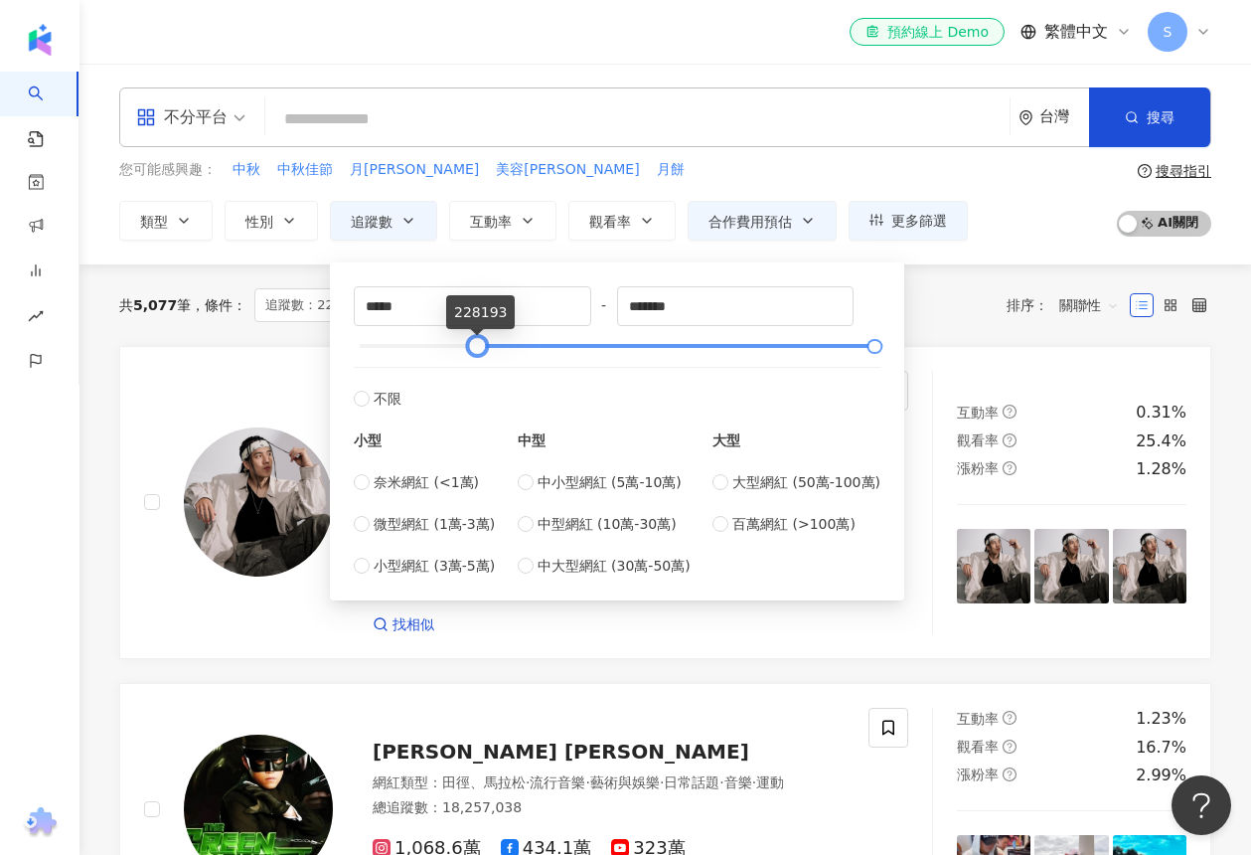
type input "*"
drag, startPoint x: 475, startPoint y: 345, endPoint x: 345, endPoint y: 345, distance: 130.2
click at [345, 345] on div "* - ******* 不限 小型 奈米網紅 (<1萬) 微型網紅 (1萬-3萬) 小型網紅 (3萬-5萬) 中型 中小型網紅 (5萬-10萬) 中型網紅 (…" at bounding box center [617, 431] width 551 height 314
click at [260, 52] on div "el-icon-cs 預約線上 Demo 繁體中文 S" at bounding box center [665, 32] width 1092 height 64
